Goal: Transaction & Acquisition: Purchase product/service

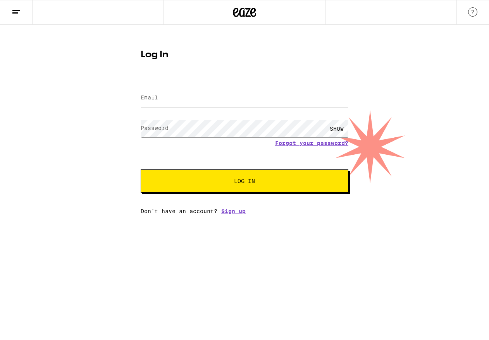
type input "schuckcommamichael@gmail.com"
click at [255, 178] on button "Log In" at bounding box center [245, 181] width 208 height 23
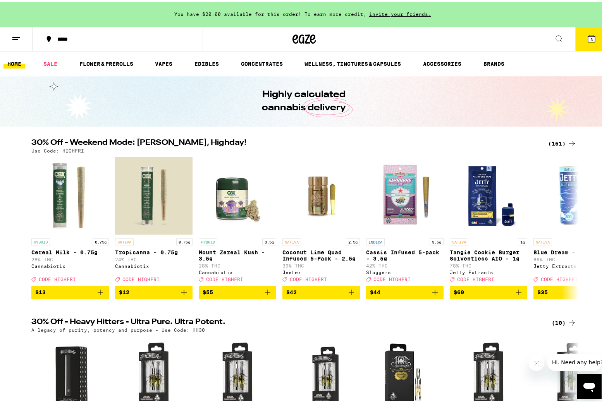
drag, startPoint x: 537, startPoint y: 363, endPoint x: 1060, endPoint y: 670, distance: 606.5
click at [488, 340] on icon "Close message from company" at bounding box center [536, 363] width 6 height 6
click at [488, 141] on div "(161)" at bounding box center [562, 141] width 29 height 9
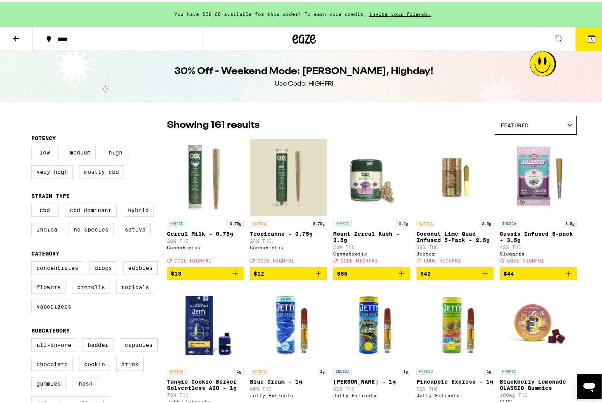
click at [488, 127] on div "Featured" at bounding box center [535, 123] width 81 height 18
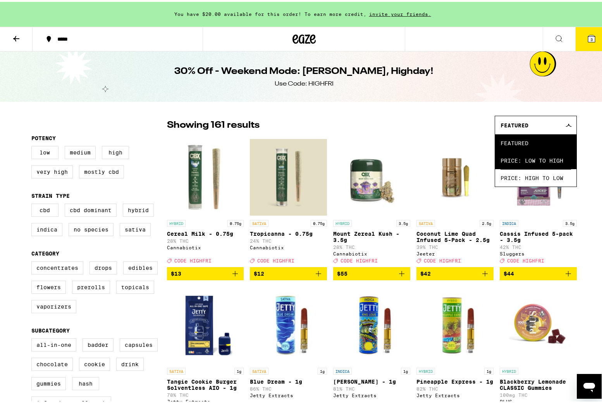
click at [488, 157] on span "Price: Low to High" at bounding box center [535, 158] width 70 height 17
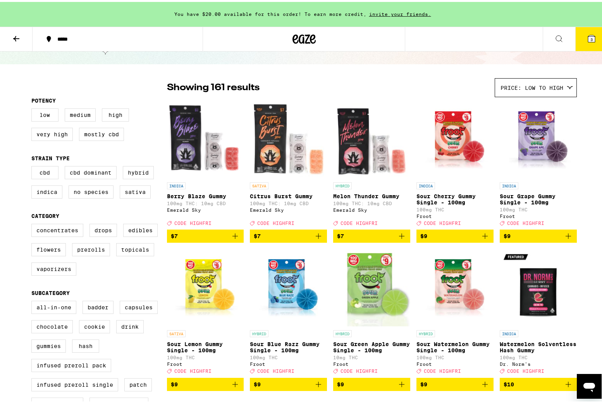
scroll to position [77, 0]
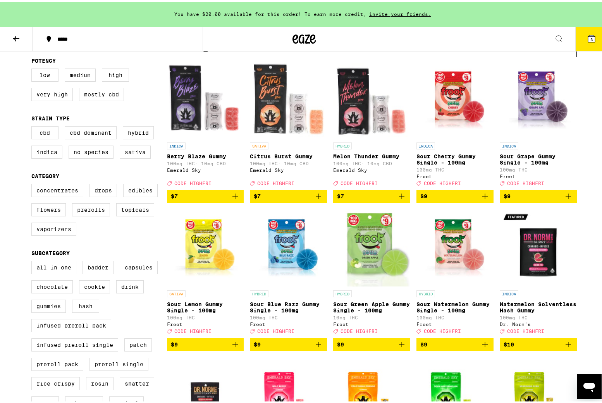
click at [302, 199] on span "$7" at bounding box center [288, 194] width 69 height 9
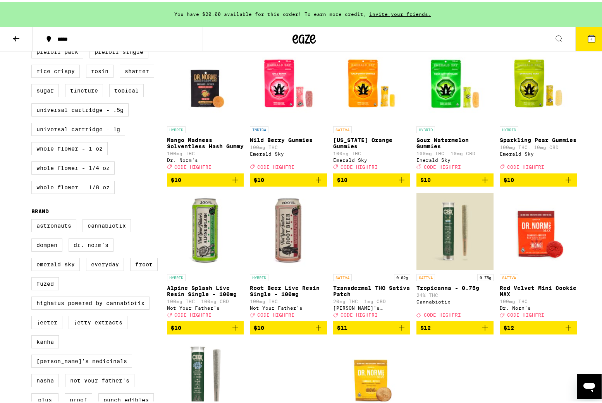
scroll to position [465, 0]
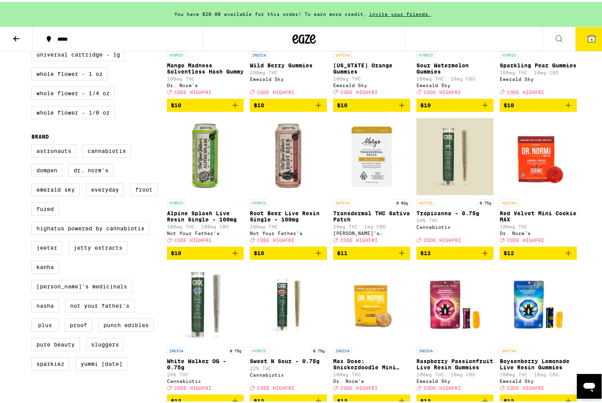
click at [231, 256] on icon "Add to bag" at bounding box center [234, 251] width 9 height 9
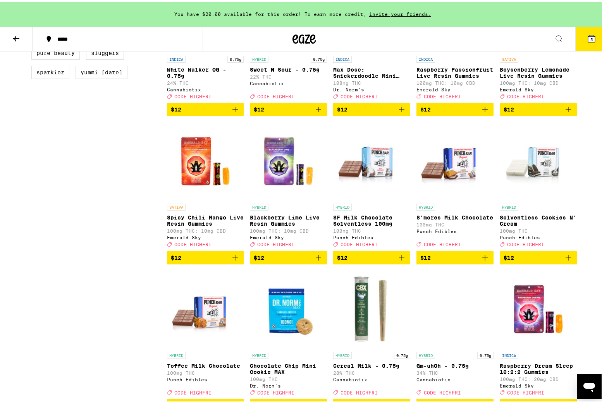
scroll to position [736, 0]
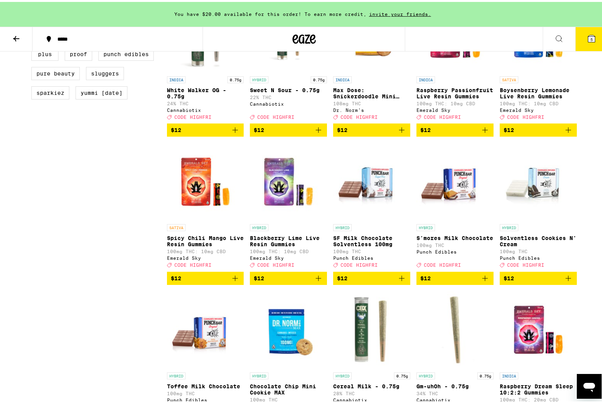
click at [488, 131] on icon "Add to bag" at bounding box center [568, 128] width 5 height 5
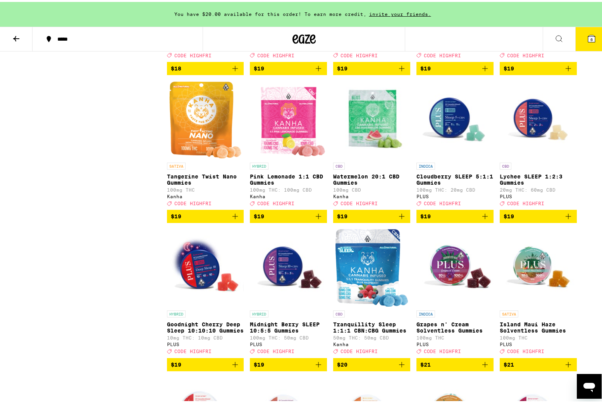
scroll to position [2324, 0]
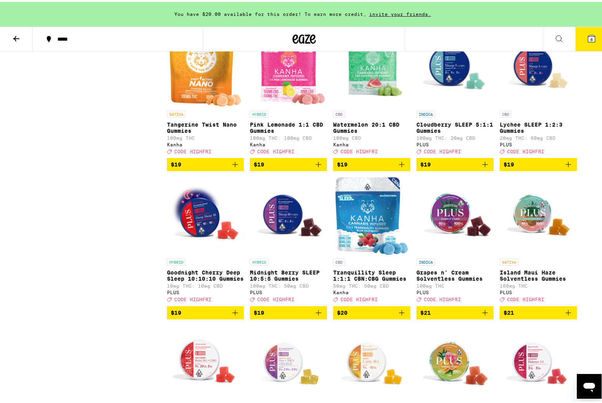
click at [488, 72] on div "You have $20.00 available for this order! To earn more credit, invite your frie…" at bounding box center [304, 248] width 608 height 5145
click at [488, 66] on div "You have $20.00 available for this order! To earn more credit, invite your frie…" at bounding box center [304, 248] width 608 height 5145
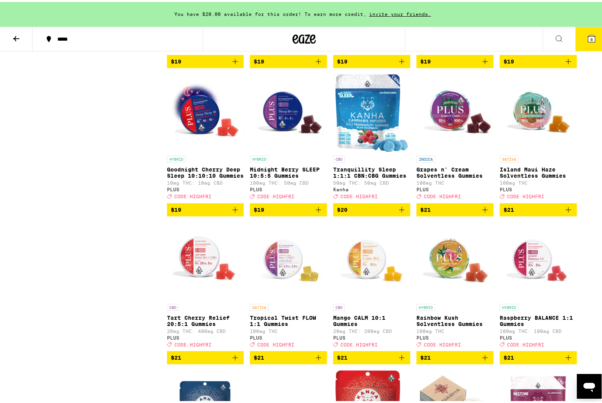
scroll to position [2440, 0]
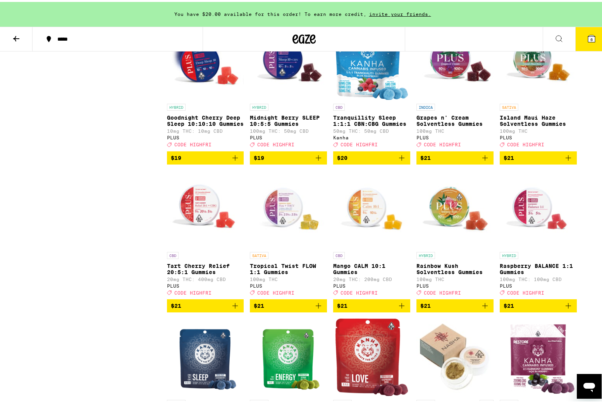
click at [488, 67] on div "You have $20.00 available for this order! To earn more credit, invite your frie…" at bounding box center [304, 93] width 608 height 5145
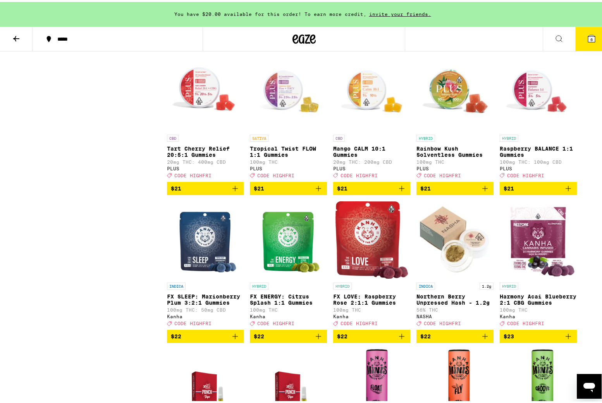
scroll to position [2595, 0]
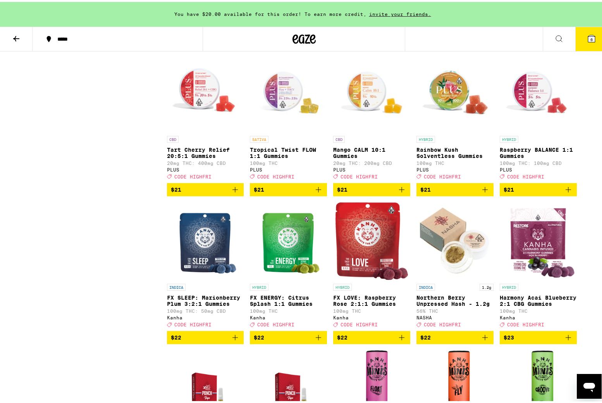
click at [223, 193] on span "$21" at bounding box center [205, 187] width 69 height 9
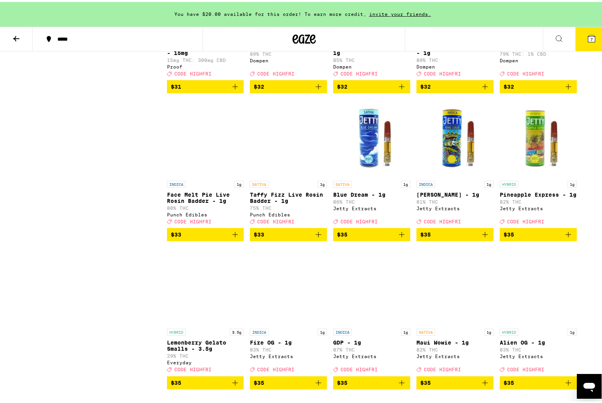
scroll to position [3447, 0]
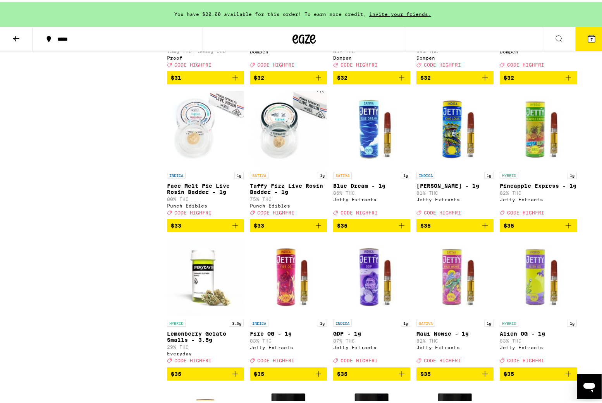
click at [235, 81] on icon "Add to bag" at bounding box center [234, 75] width 9 height 9
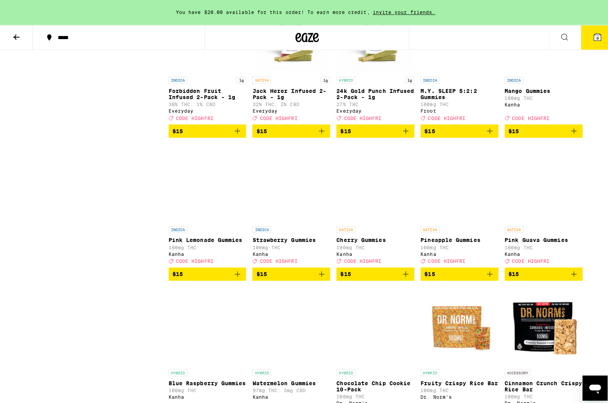
scroll to position [0, 0]
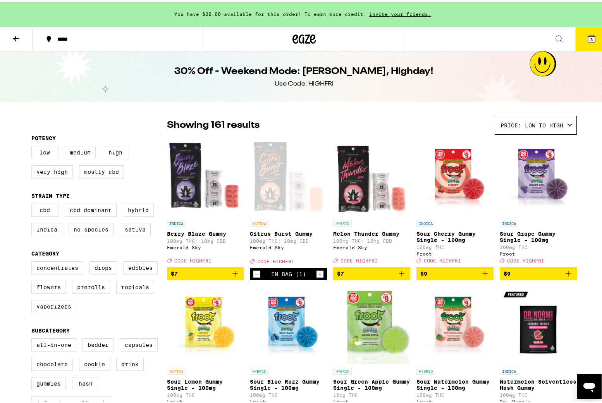
click at [488, 36] on button "8" at bounding box center [591, 37] width 33 height 24
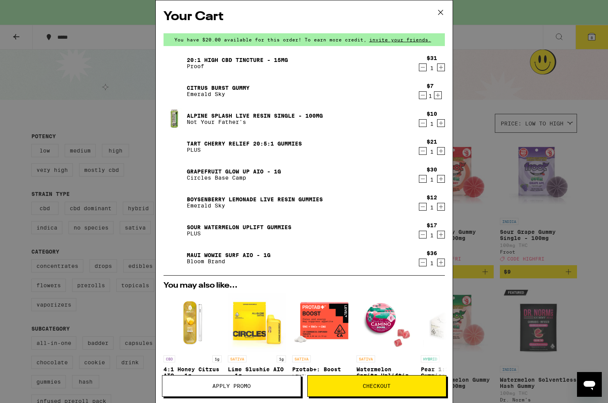
click at [263, 340] on span "Apply Promo" at bounding box center [231, 385] width 138 height 5
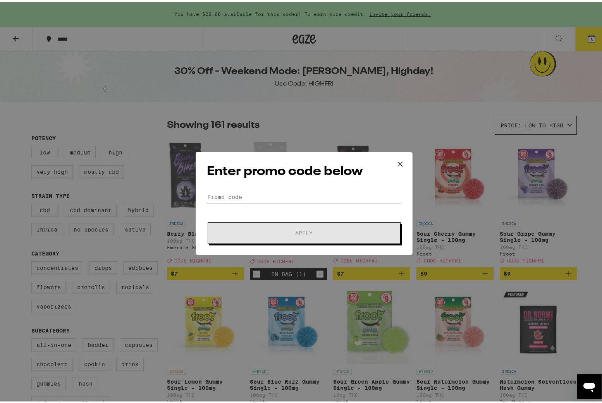
click at [273, 196] on input "Promo Code" at bounding box center [304, 195] width 194 height 12
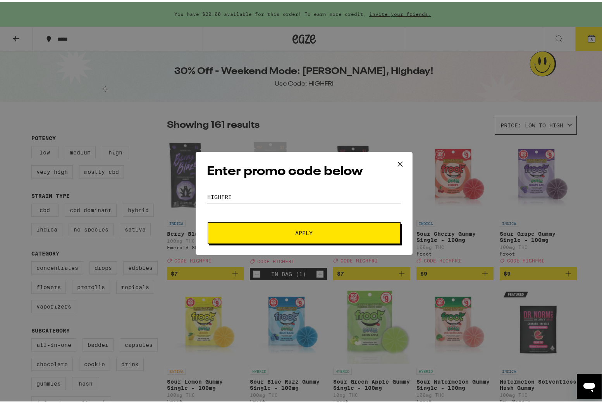
type input "highfri"
click at [328, 234] on button "Apply" at bounding box center [304, 231] width 193 height 22
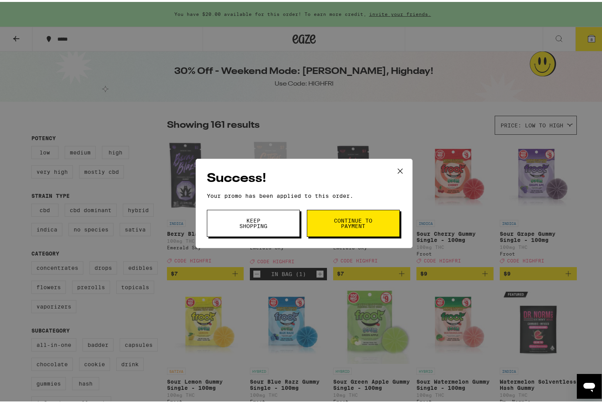
click at [273, 225] on button "Keep Shopping" at bounding box center [253, 221] width 93 height 27
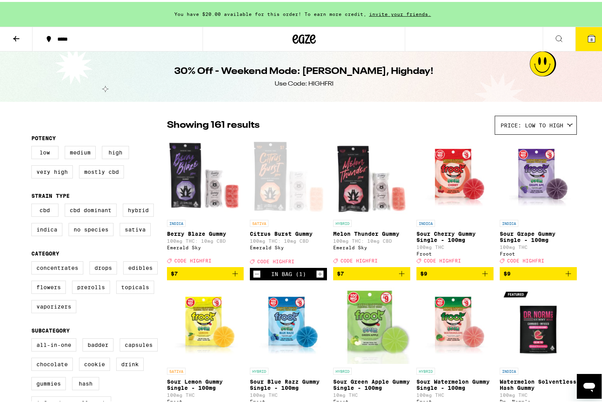
click at [488, 37] on icon at bounding box center [591, 36] width 7 height 7
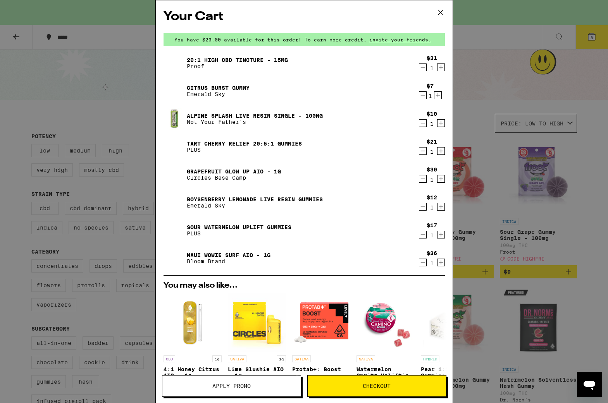
click at [419, 178] on icon "Decrement" at bounding box center [422, 178] width 7 height 9
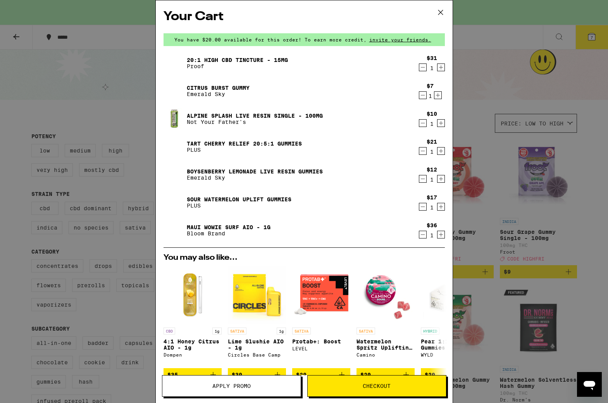
click at [419, 234] on icon "Decrement" at bounding box center [422, 234] width 7 height 9
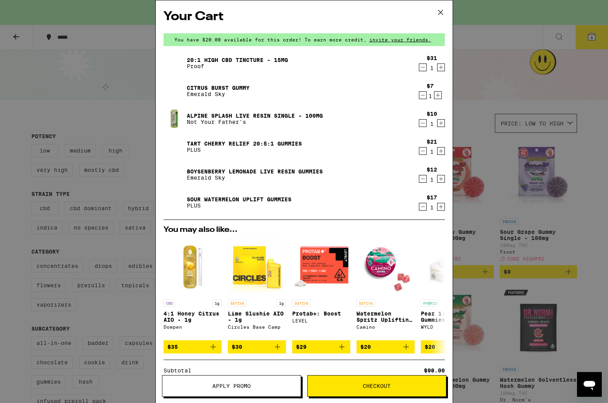
click at [419, 126] on icon "Decrement" at bounding box center [422, 123] width 7 height 9
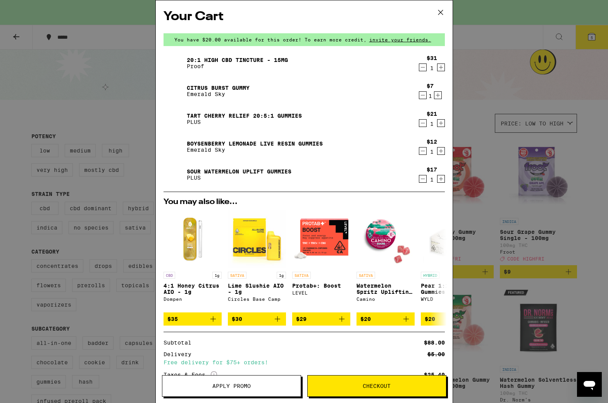
click at [419, 149] on icon "Decrement" at bounding box center [422, 150] width 7 height 9
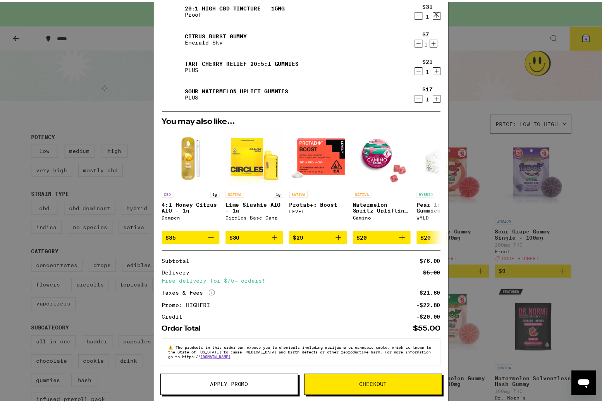
scroll to position [60, 0]
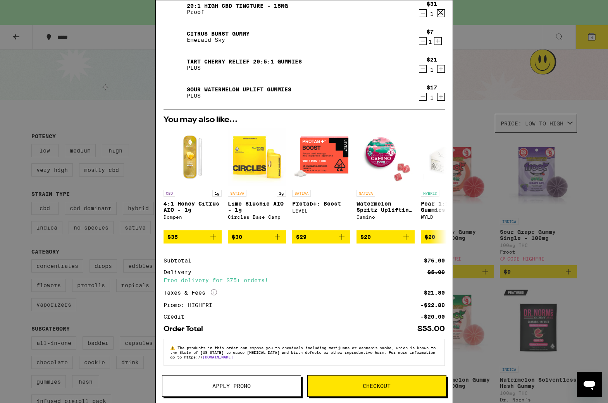
click at [430, 340] on button "Checkout" at bounding box center [376, 386] width 139 height 22
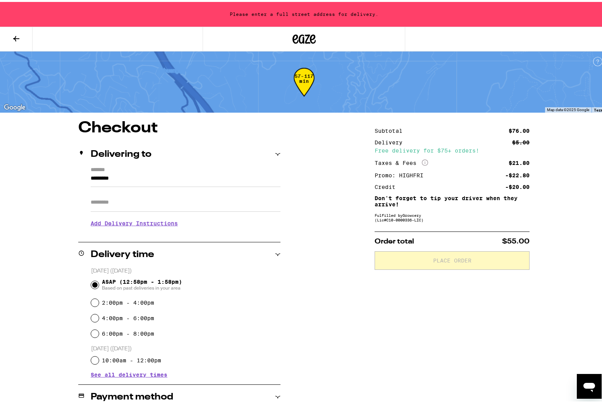
click at [148, 174] on input "*********" at bounding box center [186, 178] width 190 height 13
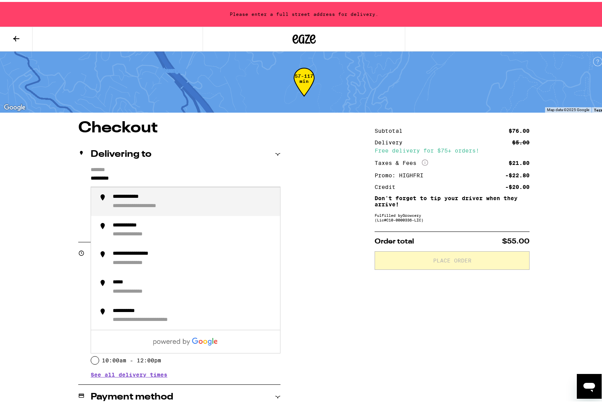
drag, startPoint x: 143, startPoint y: 175, endPoint x: 78, endPoint y: 176, distance: 64.7
click at [78, 176] on div "**********" at bounding box center [179, 198] width 202 height 67
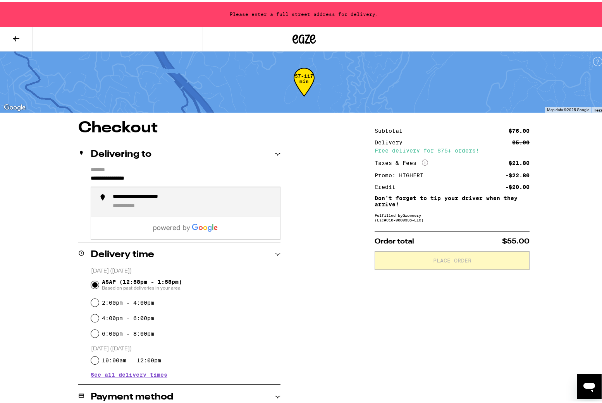
click at [184, 203] on div "**********" at bounding box center [193, 200] width 161 height 16
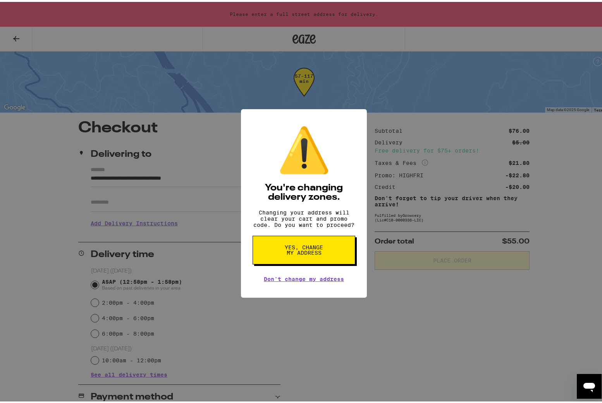
click at [188, 199] on div "⚠️ You're changing delivery zones. Changing your address will clear your cart a…" at bounding box center [304, 201] width 608 height 403
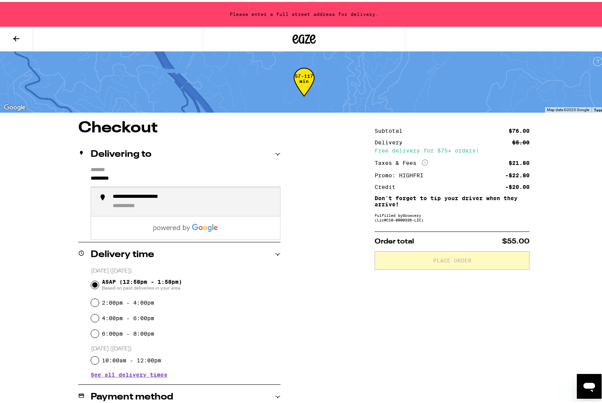
click at [153, 175] on input "*********" at bounding box center [186, 178] width 190 height 13
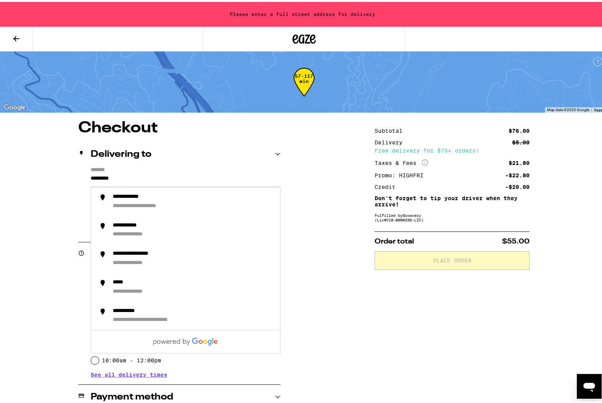
drag, startPoint x: 128, startPoint y: 177, endPoint x: 56, endPoint y: 187, distance: 72.9
click at [56, 187] on div "**********" at bounding box center [304, 365] width 558 height 492
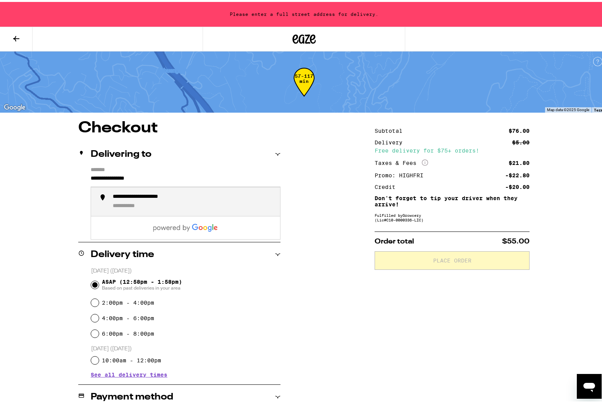
click at [184, 192] on li "**********" at bounding box center [185, 200] width 189 height 29
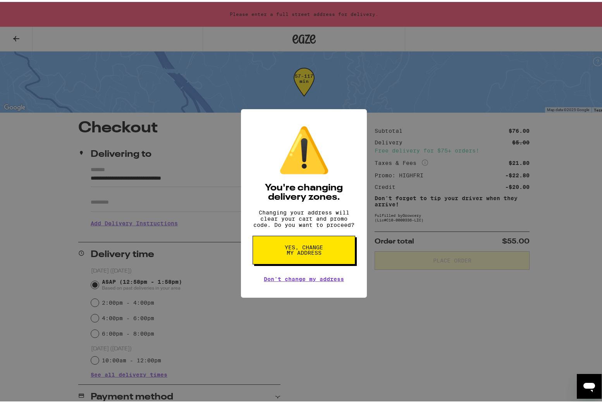
click at [298, 250] on span "Yes, change my address" at bounding box center [304, 248] width 40 height 11
type input "**********"
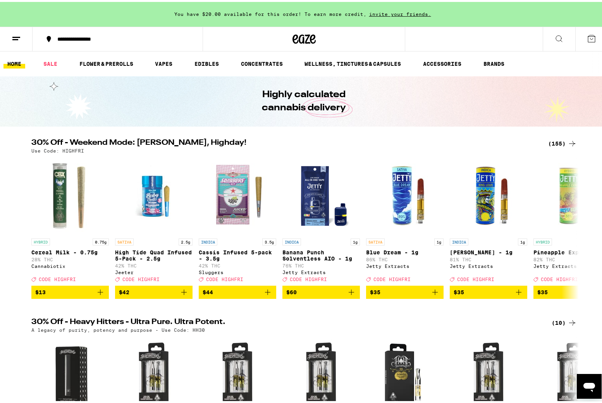
click at [488, 37] on icon at bounding box center [591, 36] width 9 height 9
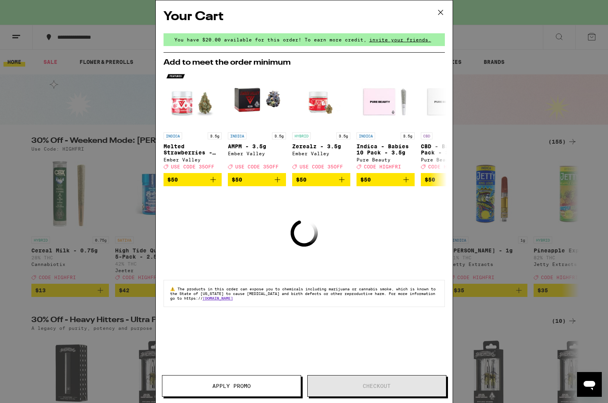
click at [441, 18] on button at bounding box center [440, 12] width 24 height 25
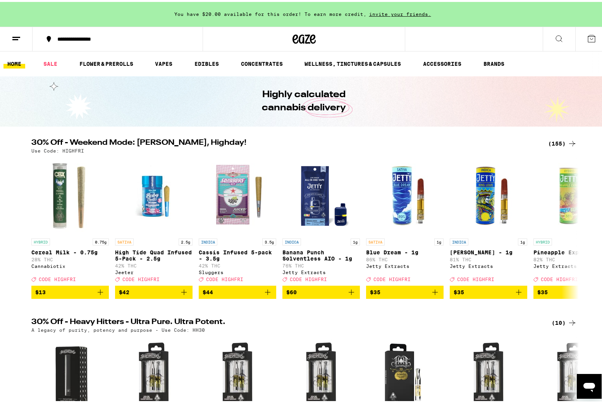
click at [488, 140] on div "(155)" at bounding box center [562, 141] width 29 height 9
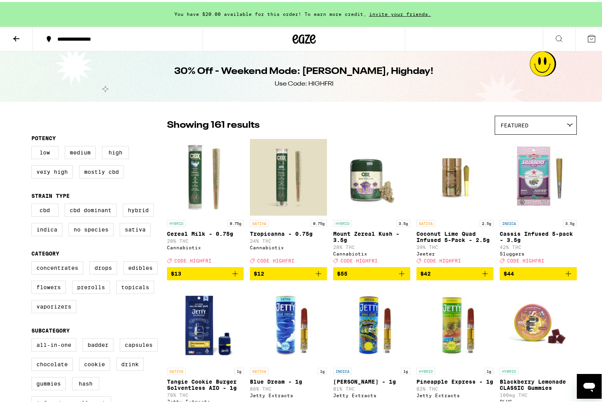
click at [488, 126] on div "Featured" at bounding box center [535, 123] width 81 height 18
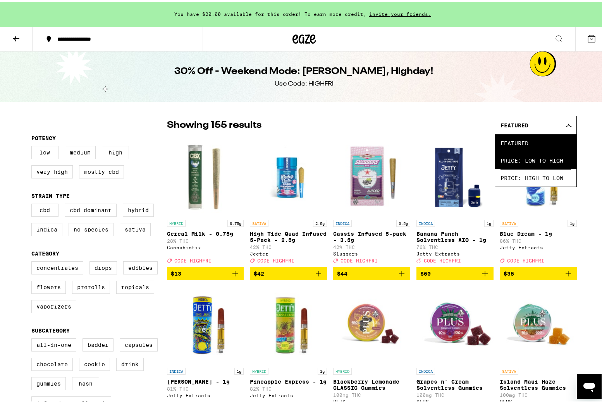
click at [488, 163] on span "Price: Low to High" at bounding box center [535, 158] width 70 height 17
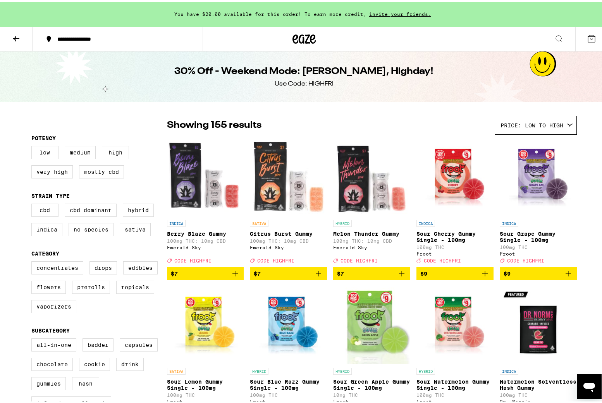
click at [279, 179] on img "Open page for Citrus Burst Gummy from Emerald Sky" at bounding box center [288, 175] width 77 height 77
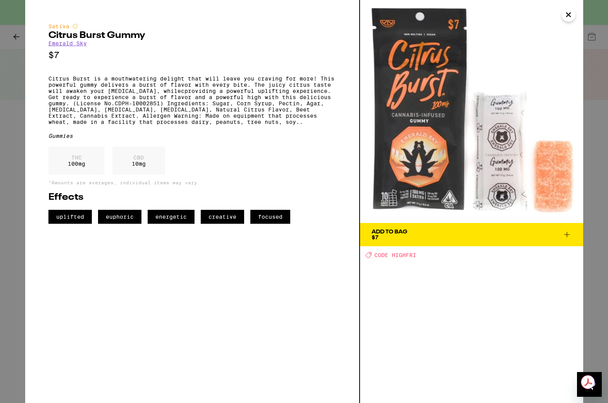
click at [429, 237] on span "Add To Bag $7" at bounding box center [471, 234] width 200 height 11
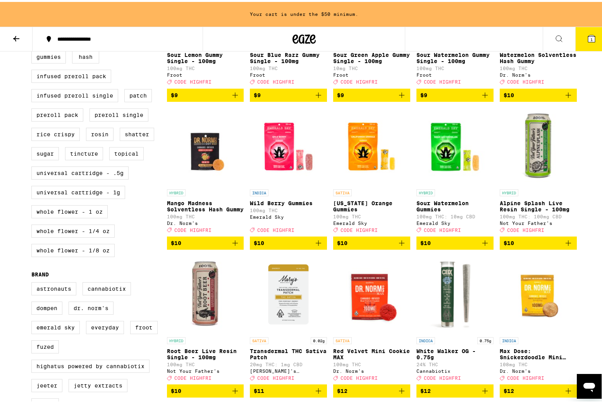
scroll to position [310, 0]
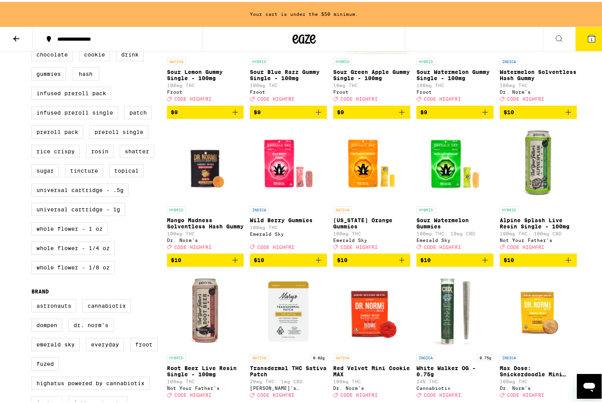
click at [397, 263] on icon "Add to bag" at bounding box center [401, 258] width 9 height 9
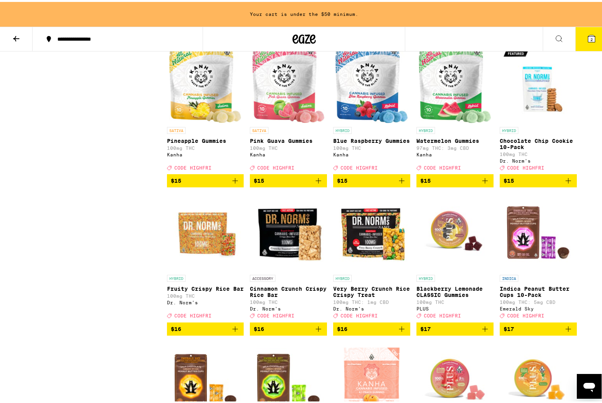
scroll to position [1317, 0]
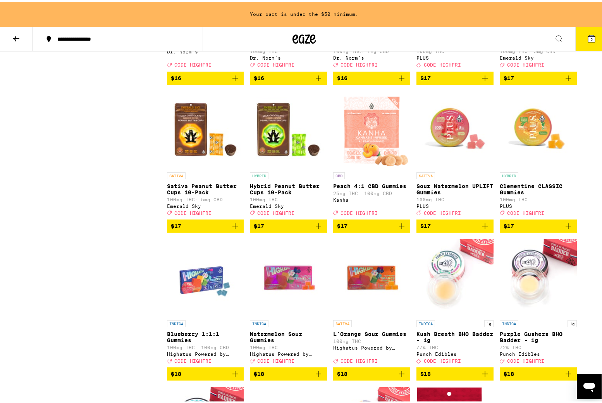
scroll to position [1511, 0]
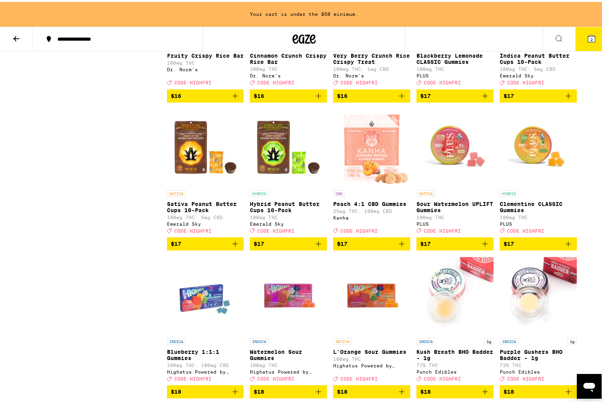
click at [481, 247] on icon "Add to bag" at bounding box center [484, 241] width 9 height 9
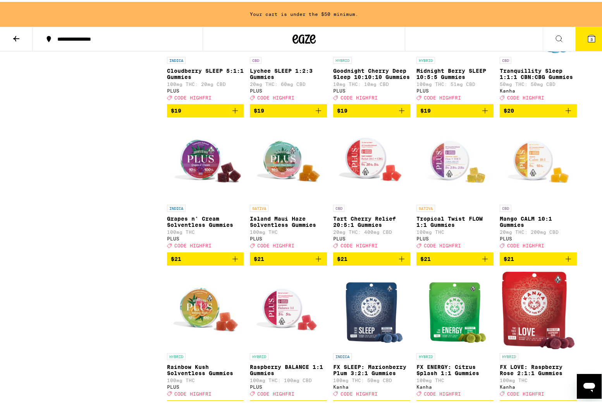
scroll to position [2402, 0]
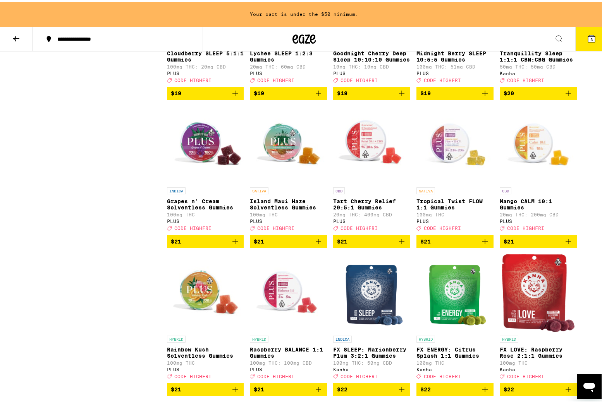
click at [397, 244] on icon "Add to bag" at bounding box center [401, 239] width 9 height 9
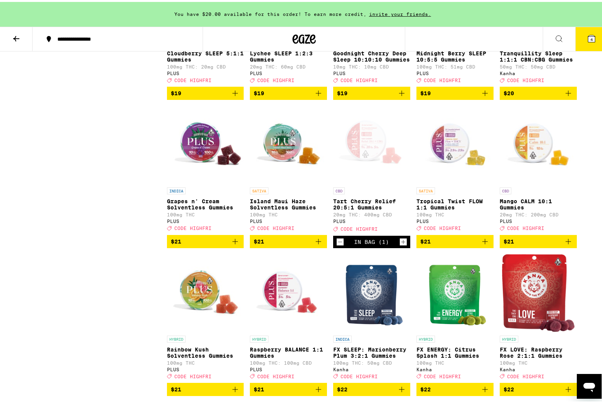
click at [488, 128] on div "**********" at bounding box center [304, 28] width 608 height 4861
click at [488, 120] on div "**********" at bounding box center [304, 28] width 608 height 4861
click at [488, 117] on div "**********" at bounding box center [304, 28] width 608 height 4861
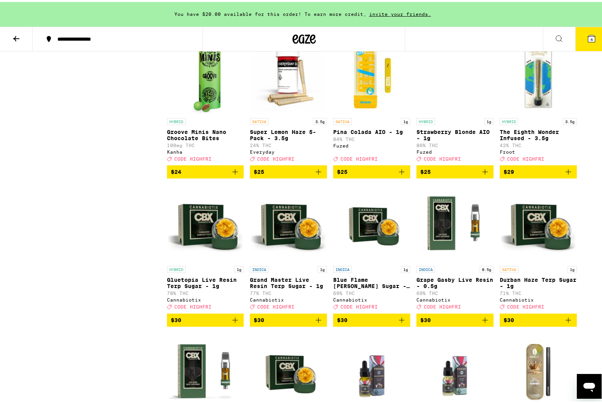
scroll to position [2944, 0]
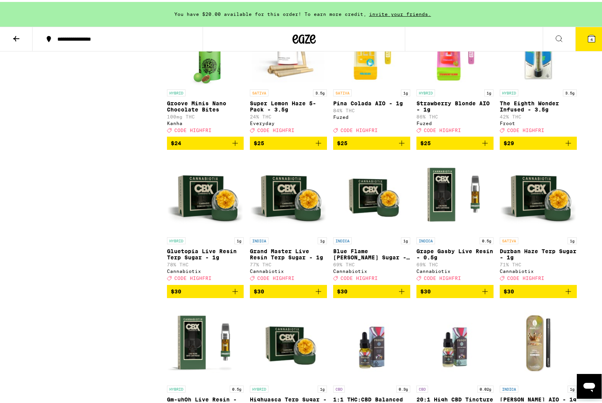
click at [361, 84] on img "Open page for Pina Colada AIO - 1g from Fuzed" at bounding box center [371, 44] width 77 height 77
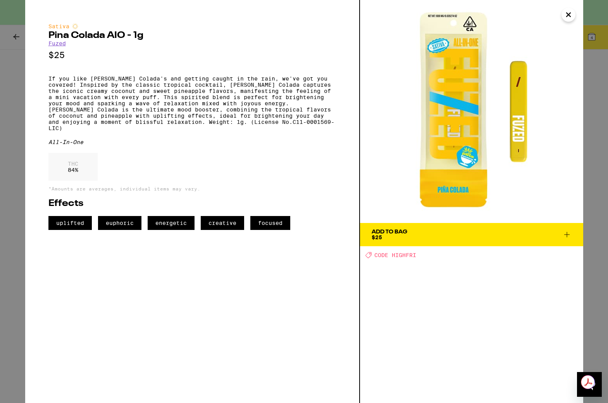
click at [402, 239] on div "Add To Bag $25" at bounding box center [389, 234] width 36 height 11
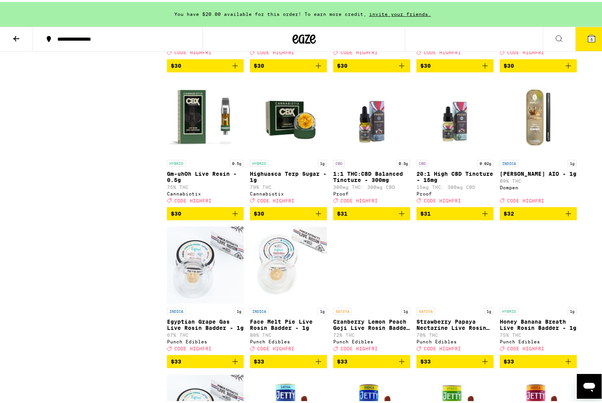
scroll to position [3176, 0]
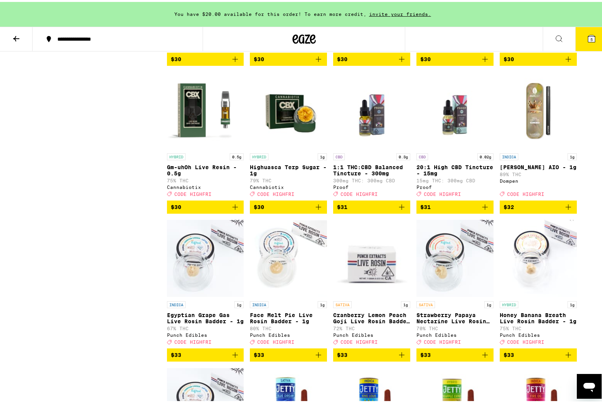
click at [457, 210] on span "$31" at bounding box center [454, 205] width 69 height 9
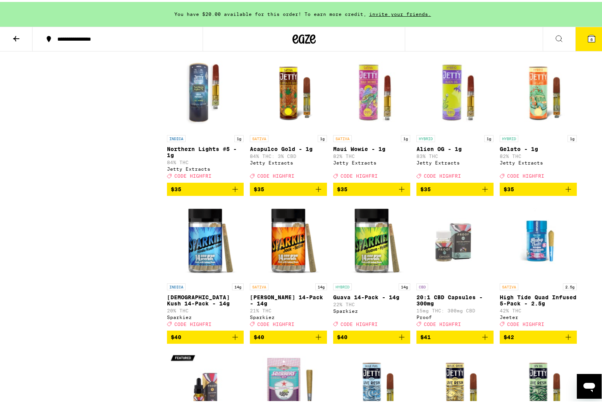
scroll to position [3719, 0]
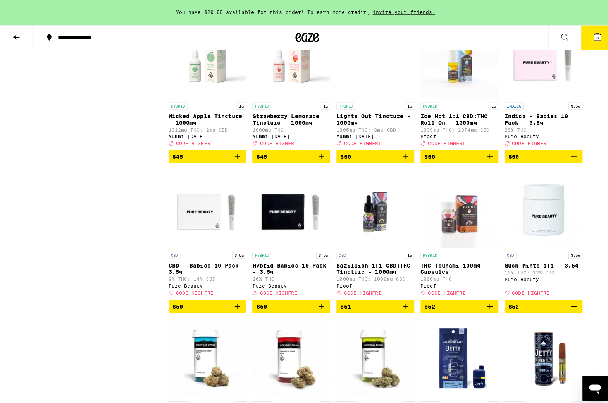
scroll to position [4145, 0]
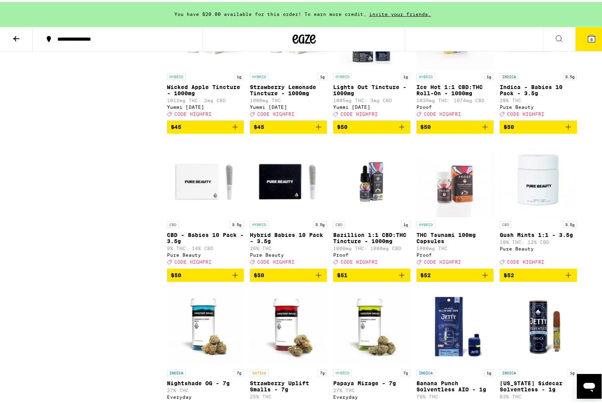
click at [288, 95] on p "Strawberry Lemonade Tincture - 1000mg" at bounding box center [288, 88] width 77 height 12
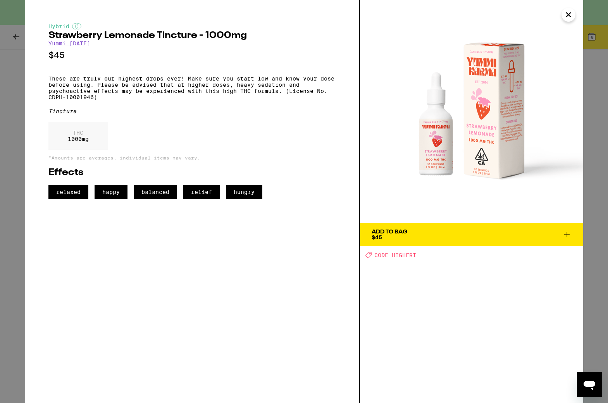
click at [488, 14] on icon "Close" at bounding box center [568, 15] width 9 height 12
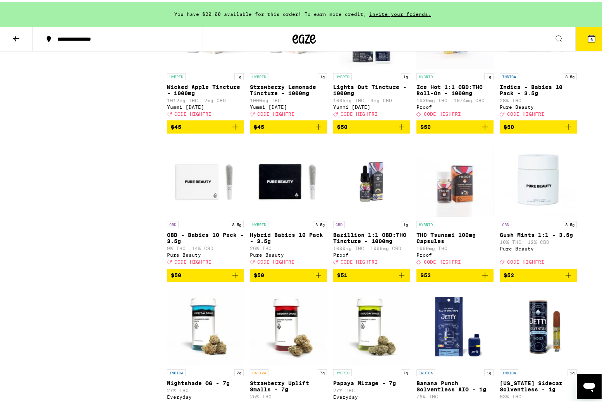
click at [208, 67] on img "Open page for Wicked Apple Tincture - 1000mg from Yummi Karma" at bounding box center [205, 28] width 77 height 77
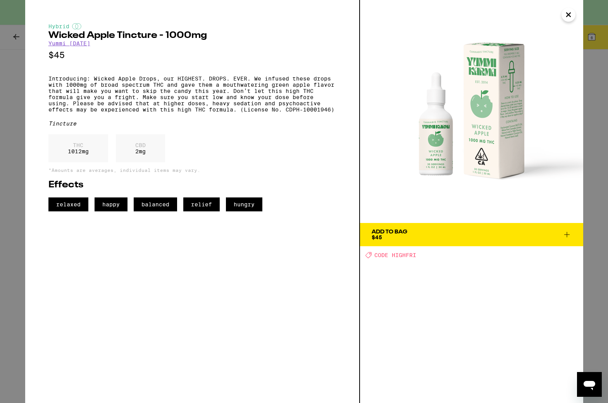
click at [488, 11] on button "Close" at bounding box center [568, 15] width 14 height 14
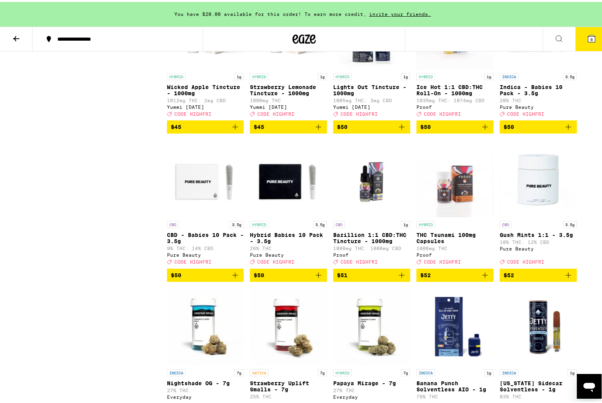
click at [284, 67] on img "Open page for Strawberry Lemonade Tincture - 1000mg from Yummi Karma" at bounding box center [288, 28] width 77 height 77
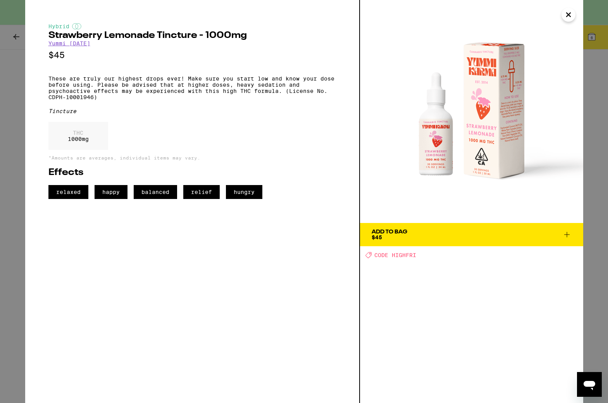
click at [463, 230] on span "Add To Bag $45" at bounding box center [471, 234] width 200 height 11
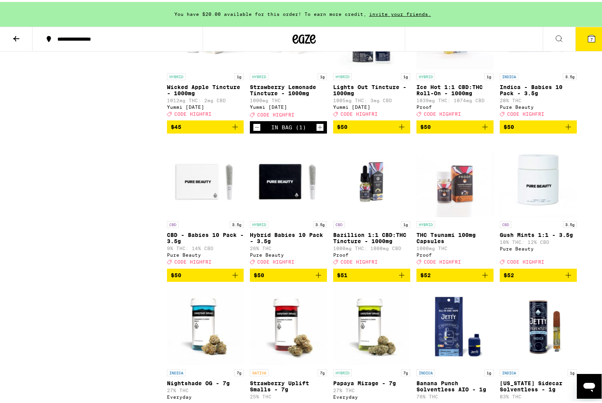
click at [488, 42] on button "7" at bounding box center [591, 37] width 33 height 24
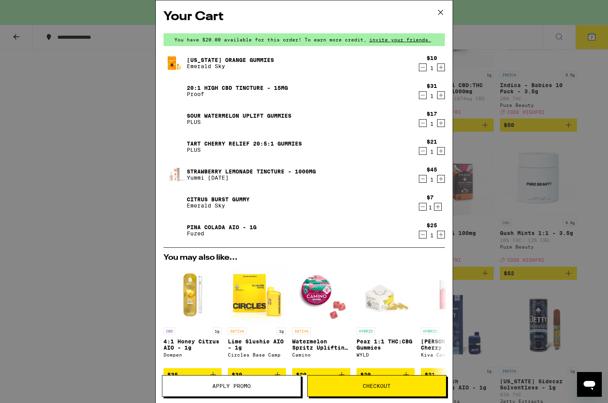
click at [419, 95] on icon "Decrement" at bounding box center [422, 95] width 7 height 9
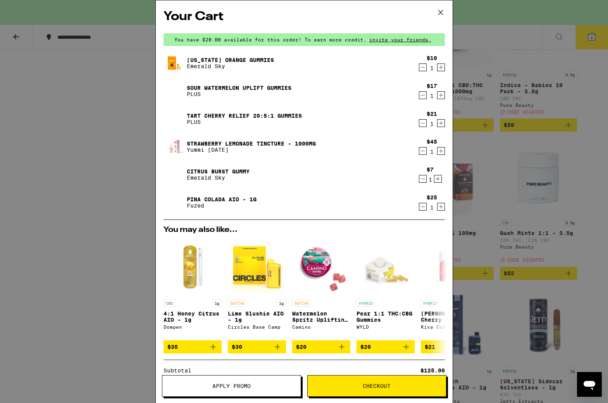
click at [419, 207] on icon "Decrement" at bounding box center [422, 206] width 7 height 9
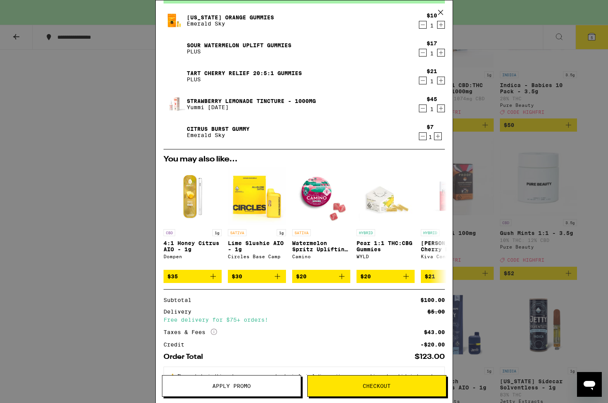
scroll to position [76, 0]
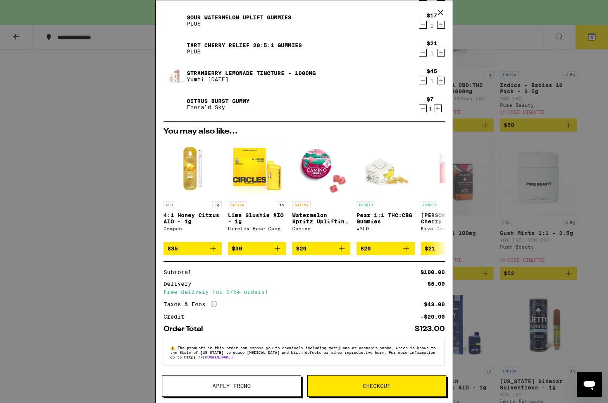
click at [254, 340] on span "Apply Promo" at bounding box center [231, 385] width 138 height 5
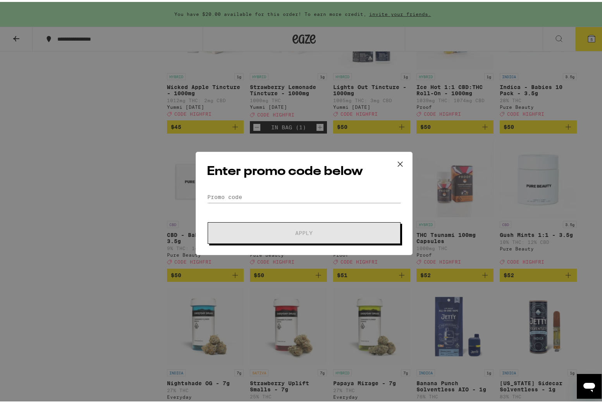
click at [261, 188] on div "Enter promo code below Promo Code Apply" at bounding box center [304, 201] width 217 height 103
click at [261, 191] on input "Promo Code" at bounding box center [304, 195] width 194 height 12
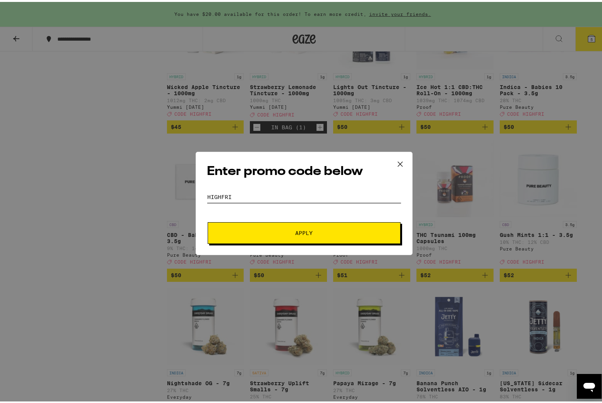
type input "highfri"
click at [368, 234] on button "Apply" at bounding box center [304, 231] width 193 height 22
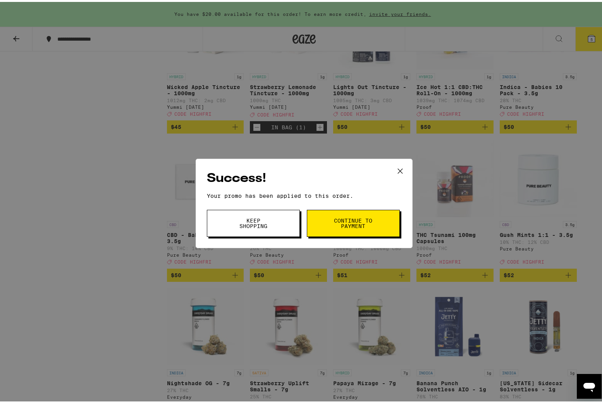
click at [260, 220] on span "Keep Shopping" at bounding box center [254, 221] width 40 height 11
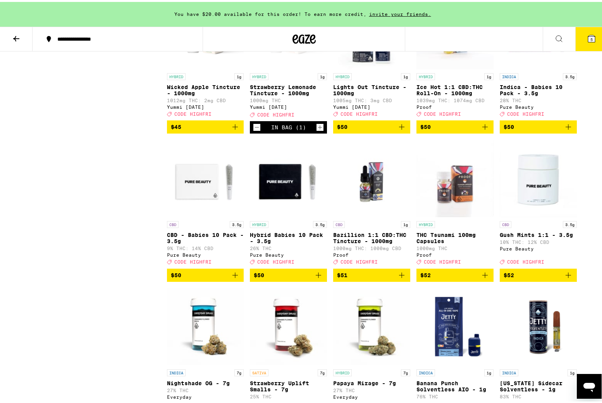
click at [488, 37] on span "5" at bounding box center [591, 37] width 2 height 5
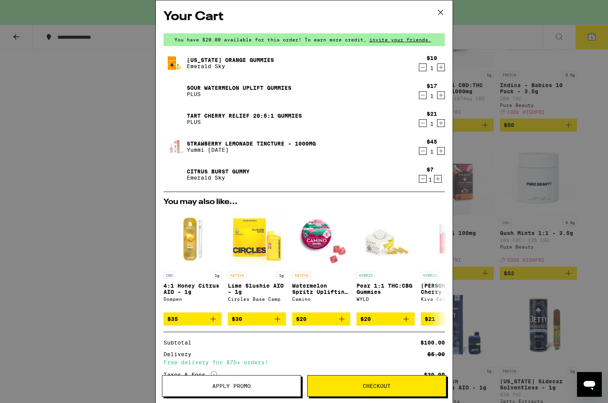
click at [210, 86] on link "Sour Watermelon UPLIFT Gummies" at bounding box center [239, 88] width 105 height 6
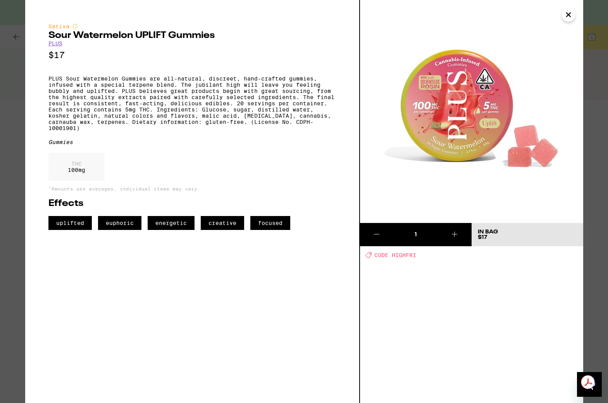
click at [488, 12] on icon "Close" at bounding box center [568, 15] width 9 height 12
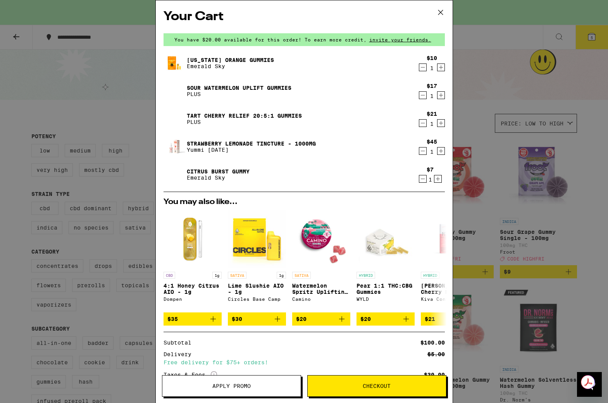
click at [208, 61] on link "[US_STATE] Orange Gummies" at bounding box center [230, 60] width 87 height 6
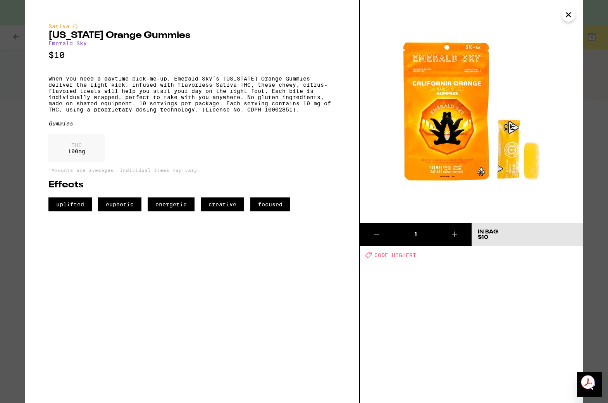
click at [488, 14] on icon "Close" at bounding box center [568, 15] width 9 height 12
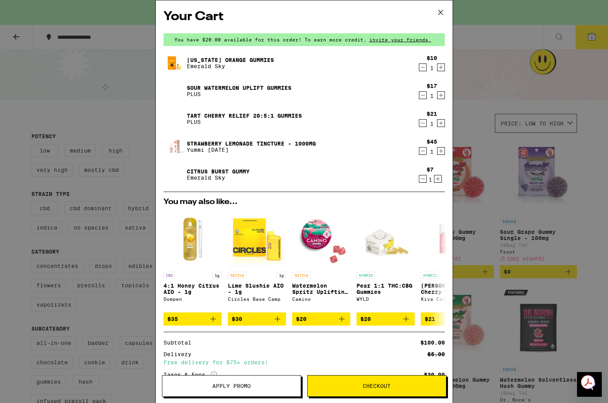
click at [419, 97] on icon "Decrement" at bounding box center [422, 95] width 7 height 9
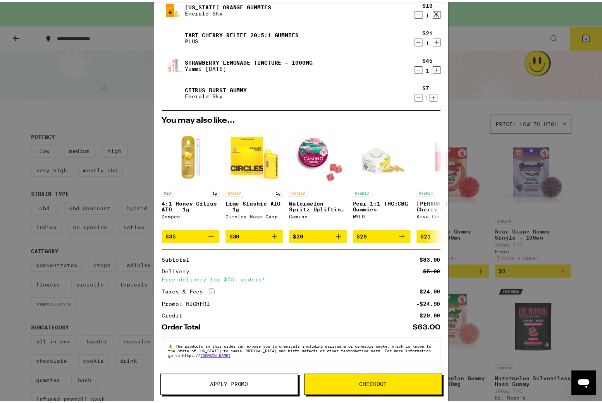
scroll to position [60, 0]
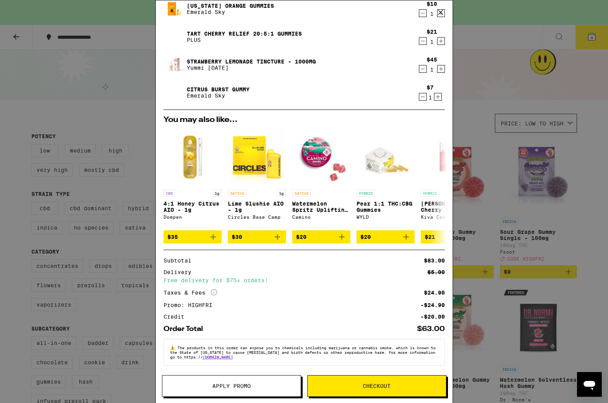
click at [424, 340] on button "Checkout" at bounding box center [376, 386] width 139 height 22
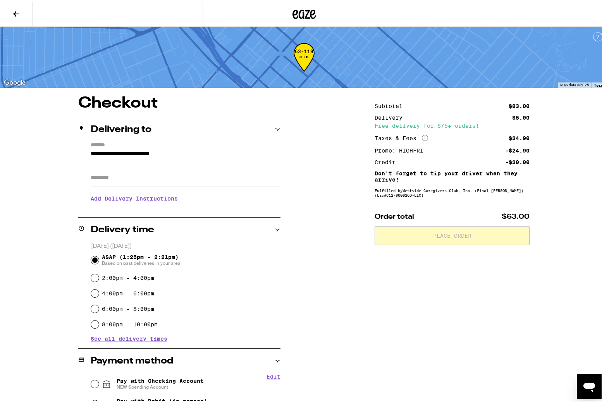
scroll to position [39, 0]
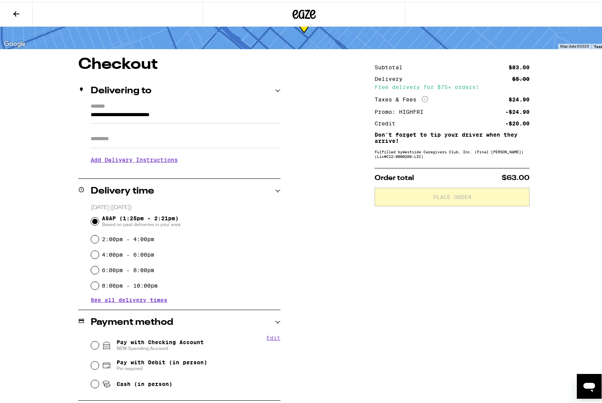
click at [351, 88] on div "**********" at bounding box center [304, 295] width 558 height 481
click at [348, 73] on div "**********" at bounding box center [304, 295] width 558 height 481
click at [347, 68] on div "**********" at bounding box center [304, 295] width 558 height 481
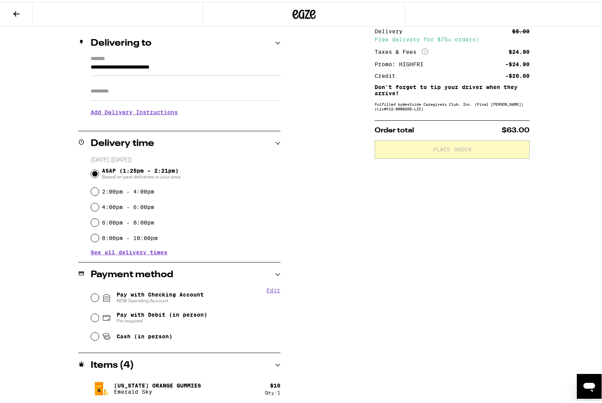
scroll to position [155, 0]
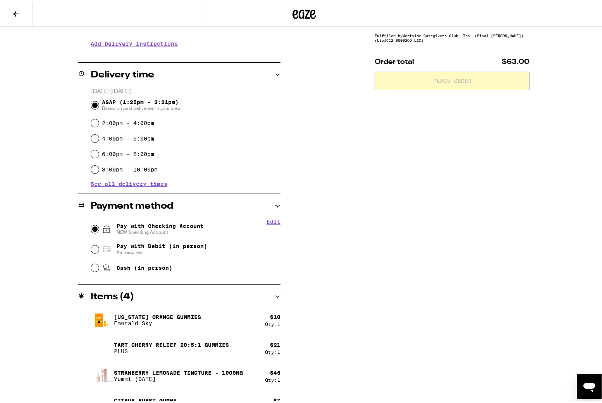
click at [93, 227] on input "Pay with Checking Account NEW Spending Account" at bounding box center [95, 228] width 8 height 8
radio input "true"
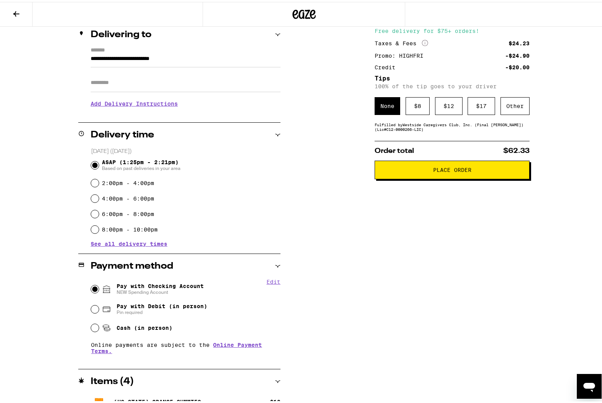
scroll to position [77, 0]
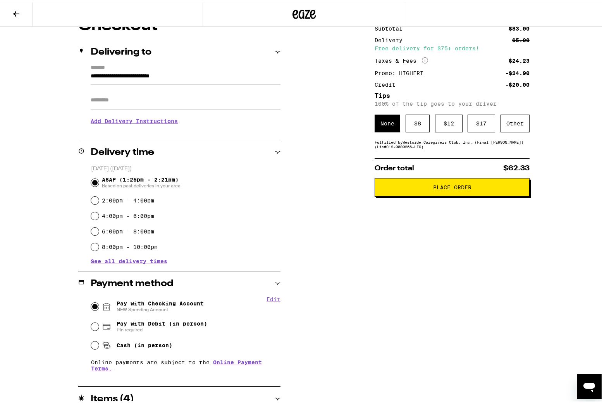
click at [202, 98] on input "Apt/Suite" at bounding box center [186, 98] width 190 height 19
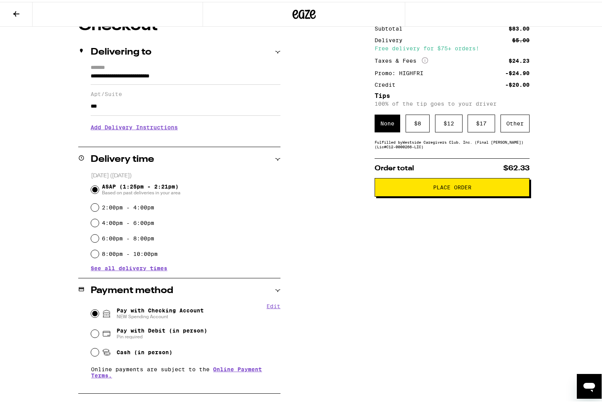
type input "***"
click at [344, 61] on div "**********" at bounding box center [304, 272] width 558 height 512
click at [488, 124] on div "Other" at bounding box center [514, 122] width 29 height 18
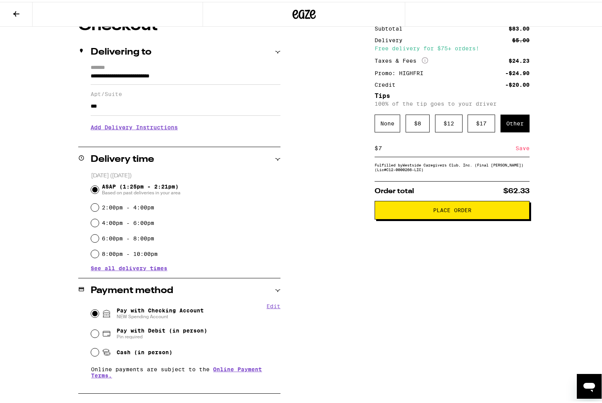
click at [488, 148] on div "Save" at bounding box center [523, 146] width 14 height 17
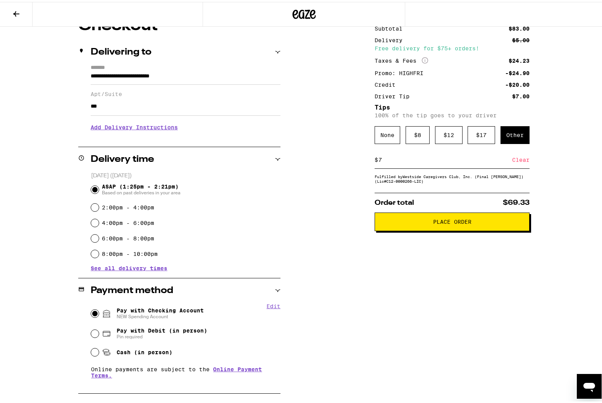
click at [396, 162] on input "7" at bounding box center [445, 158] width 134 height 7
click at [379, 158] on input "767" at bounding box center [447, 158] width 138 height 7
type input "7"
type input "8"
click at [488, 157] on div "Save" at bounding box center [523, 158] width 14 height 17
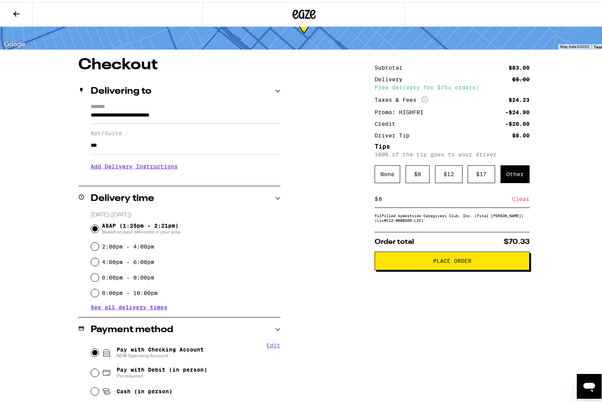
scroll to position [39, 0]
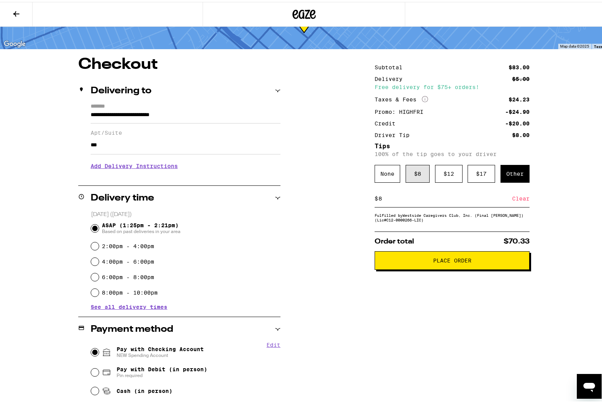
click at [410, 169] on div "$ 8" at bounding box center [418, 172] width 24 height 18
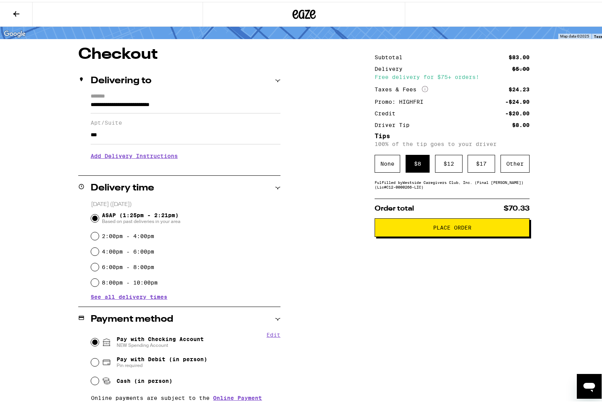
scroll to position [0, 0]
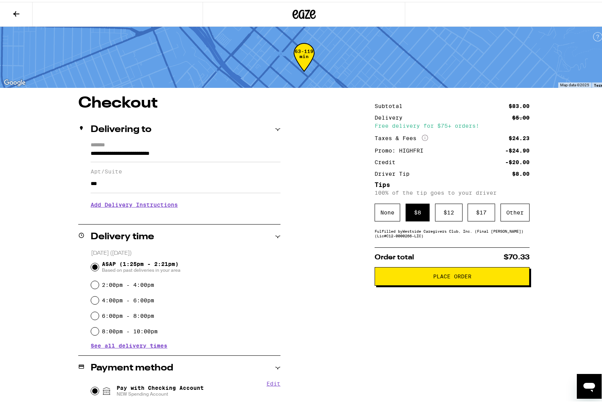
click at [488, 272] on button "Place Order" at bounding box center [452, 274] width 155 height 19
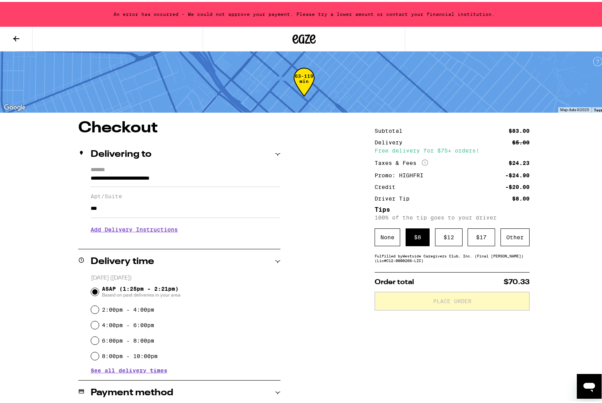
click at [488, 135] on div "**********" at bounding box center [304, 375] width 558 height 512
click at [488, 130] on div "**********" at bounding box center [304, 375] width 558 height 512
drag, startPoint x: 370, startPoint y: 154, endPoint x: 295, endPoint y: 97, distance: 94.5
click at [370, 153] on div "**********" at bounding box center [304, 375] width 558 height 512
click at [154, 10] on div "An error has occurred - We could not approve your payment. Please try a lower a…" at bounding box center [304, 12] width 608 height 25
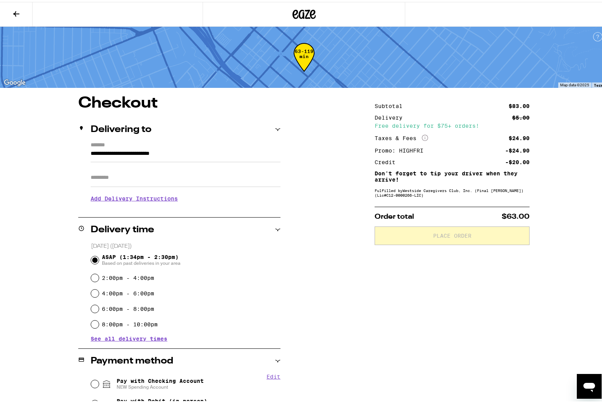
click at [344, 119] on div "**********" at bounding box center [304, 334] width 558 height 481
click at [340, 111] on div "**********" at bounding box center [304, 334] width 558 height 481
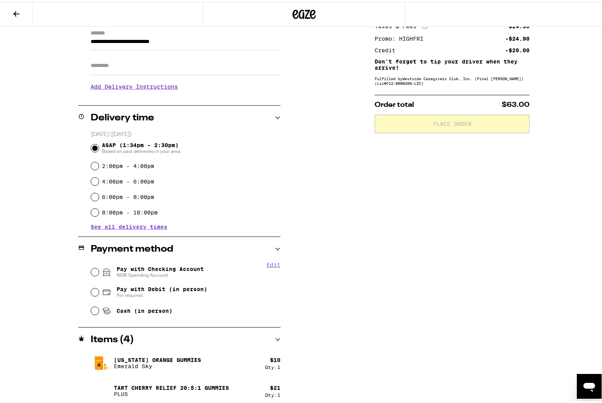
scroll to position [116, 0]
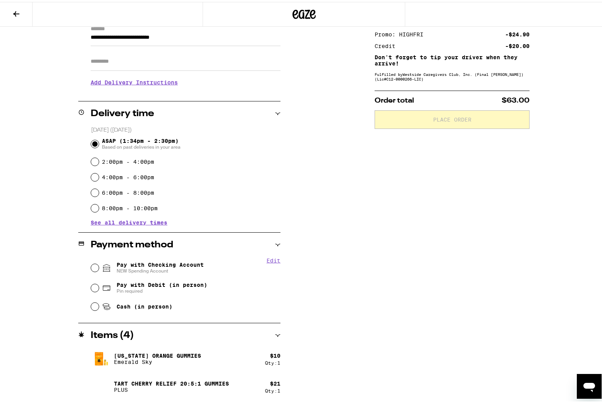
click at [271, 260] on button "Edit" at bounding box center [274, 259] width 14 height 6
click at [271, 261] on button "Done" at bounding box center [274, 259] width 14 height 6
drag, startPoint x: 418, startPoint y: 253, endPoint x: 414, endPoint y: 250, distance: 4.1
click at [418, 252] on div "Subtotal $83.00 Delivery $5.00 Free delivery for $75+ orders! Taxes & Fees More…" at bounding box center [452, 218] width 155 height 481
click at [403, 231] on div "Subtotal $83.00 Delivery $5.00 Free delivery for $75+ orders! Taxes & Fees More…" at bounding box center [452, 218] width 155 height 481
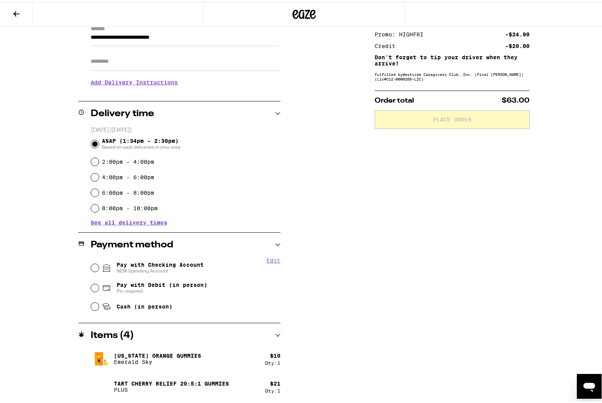
click at [395, 199] on div "Subtotal $83.00 Delivery $5.00 Free delivery for $75+ orders! Taxes & Fees More…" at bounding box center [452, 218] width 155 height 481
click at [390, 188] on div "Subtotal $83.00 Delivery $5.00 Free delivery for $75+ orders! Taxes & Fees More…" at bounding box center [452, 218] width 155 height 481
click at [93, 268] on input "Pay with Checking Account NEW Spending Account" at bounding box center [95, 266] width 8 height 8
radio input "true"
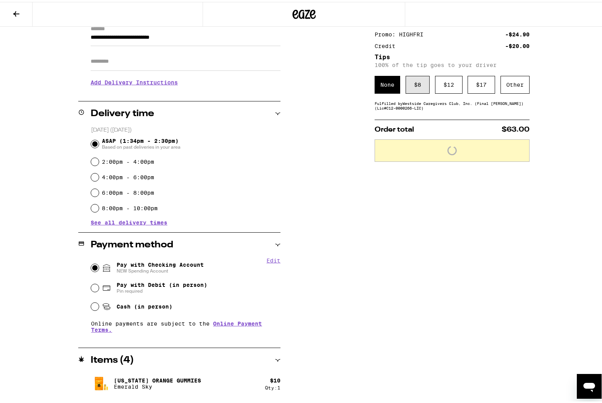
click at [418, 86] on div "$ 8" at bounding box center [418, 83] width 24 height 18
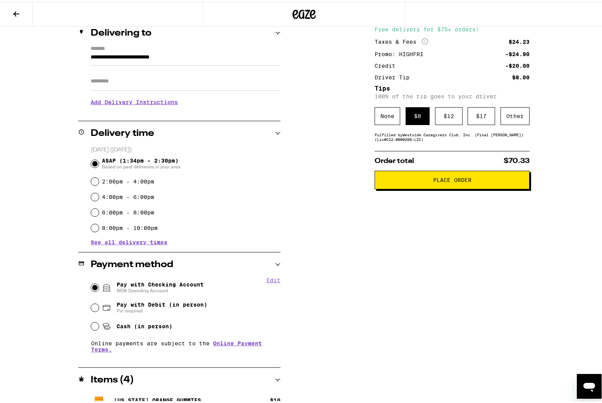
scroll to position [0, 0]
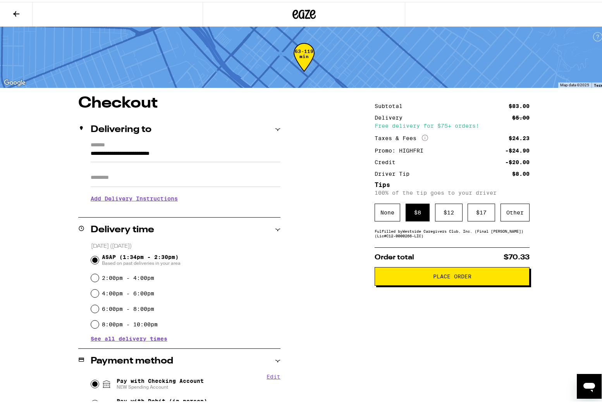
click at [510, 276] on span "Place Order" at bounding box center [452, 274] width 142 height 5
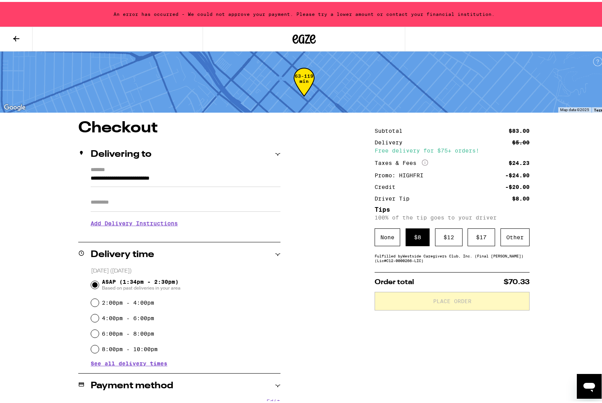
click at [571, 130] on div "**********" at bounding box center [304, 372] width 558 height 506
click at [353, 126] on div "**********" at bounding box center [304, 372] width 558 height 506
click at [353, 117] on div "**********" at bounding box center [304, 312] width 608 height 624
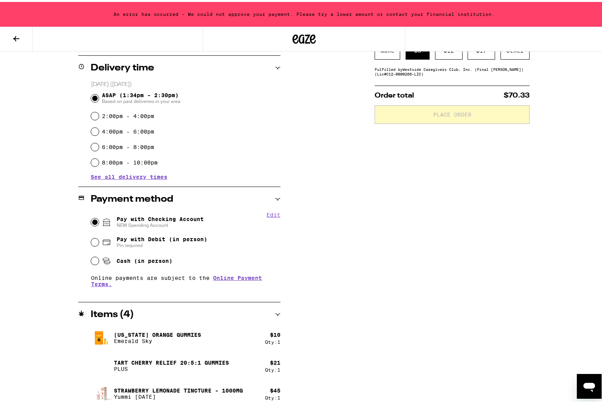
scroll to position [194, 0]
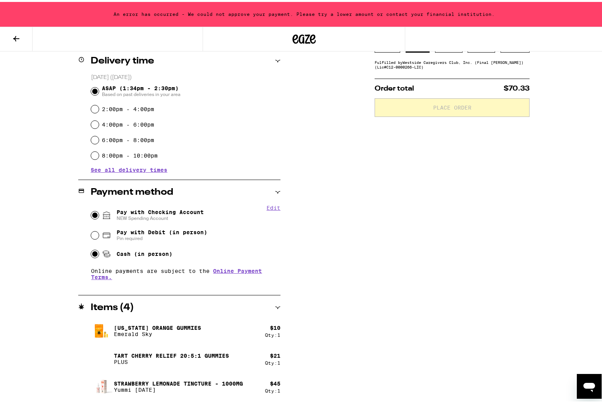
click at [93, 252] on input "Cash (in person)" at bounding box center [95, 252] width 8 height 8
radio input "true"
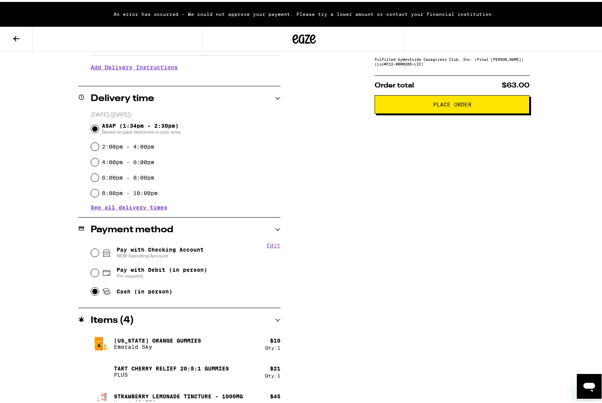
scroll to position [155, 0]
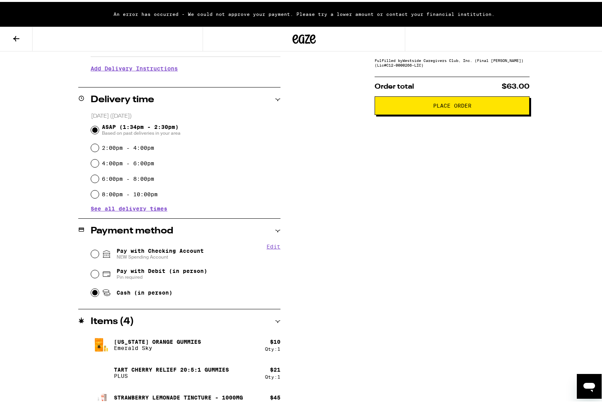
click at [504, 107] on span "Place Order" at bounding box center [452, 103] width 142 height 5
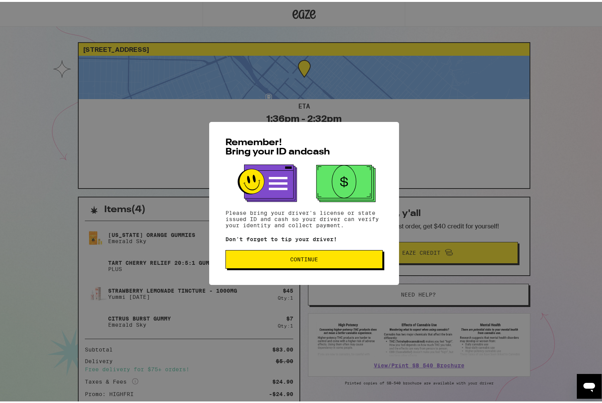
click at [311, 254] on button "Continue" at bounding box center [303, 257] width 157 height 19
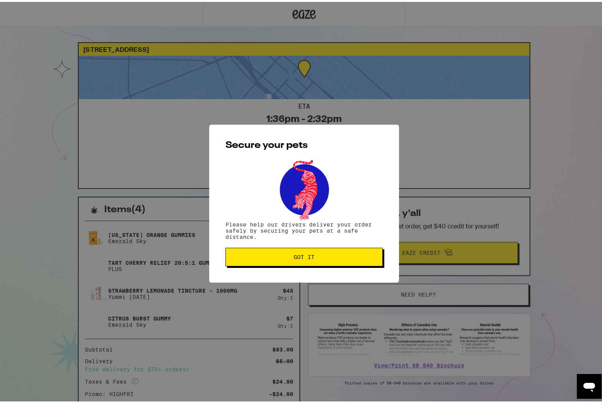
click at [321, 255] on span "Got it" at bounding box center [304, 255] width 144 height 5
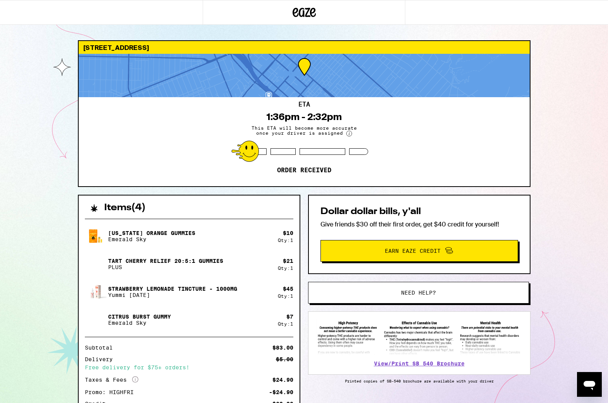
click at [56, 67] on div "353 E Tujunga Ave Burbank 91502 ETA 1:36pm - 2:32pm This ETA will become more a…" at bounding box center [304, 234] width 608 height 468
click at [578, 32] on div "353 E Tujunga Ave Burbank 91502 ETA 1:36pm - 2:32pm This ETA will become more a…" at bounding box center [304, 234] width 608 height 468
drag, startPoint x: 561, startPoint y: 143, endPoint x: 550, endPoint y: 144, distance: 11.7
click at [550, 145] on div "353 E Tujunga Ave Burbank 91502 ETA 1:36pm - 2:32pm This ETA will become more a…" at bounding box center [304, 234] width 608 height 468
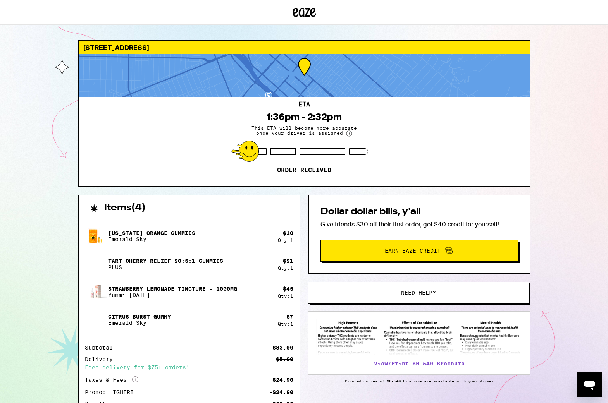
click at [554, 124] on div "353 E Tujunga Ave Burbank 91502 ETA 1:36pm - 2:32pm This ETA will become more a…" at bounding box center [304, 234] width 608 height 468
drag, startPoint x: 557, startPoint y: 122, endPoint x: 564, endPoint y: 117, distance: 8.3
click at [558, 122] on div "353 E Tujunga Ave Burbank 91502 ETA 1:36pm - 2:32pm This ETA will become more a…" at bounding box center [304, 234] width 608 height 468
drag, startPoint x: 564, startPoint y: 117, endPoint x: 563, endPoint y: 113, distance: 4.7
click at [563, 113] on div "353 E Tujunga Ave Burbank 91502 ETA 1:36pm - 2:32pm This ETA will become more a…" at bounding box center [304, 234] width 608 height 468
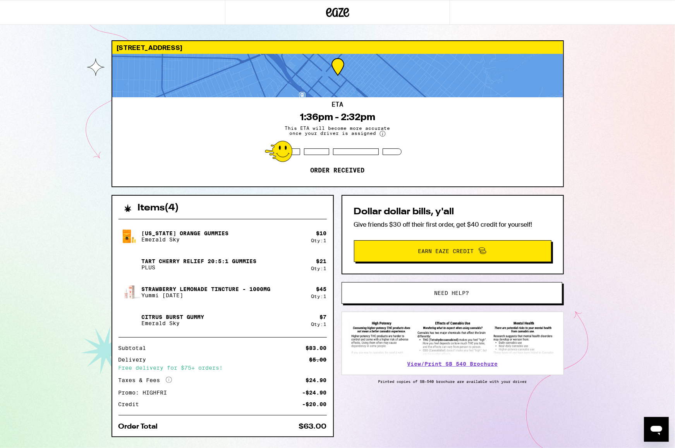
drag, startPoint x: 549, startPoint y: 1, endPoint x: 628, endPoint y: 351, distance: 359.0
click at [602, 351] on div "353 E Tujunga Ave Burbank 91502 ETA 1:36pm - 2:32pm This ETA will become more a…" at bounding box center [337, 234] width 675 height 468
click at [602, 101] on div "353 E Tujunga Ave Burbank 91502 ETA 1:36pm - 2:32pm This ETA will become more a…" at bounding box center [337, 234] width 675 height 468
click at [602, 89] on div "353 E Tujunga Ave Burbank 91502 ETA 1:36pm - 2:32pm This ETA will become more a…" at bounding box center [337, 234] width 675 height 468
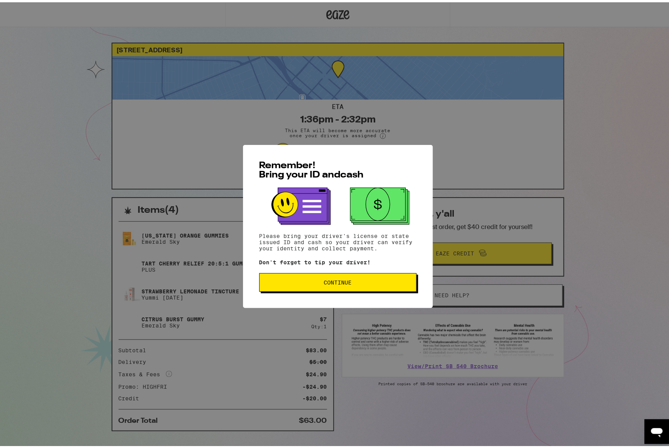
click at [372, 277] on button "Continue" at bounding box center [337, 280] width 157 height 19
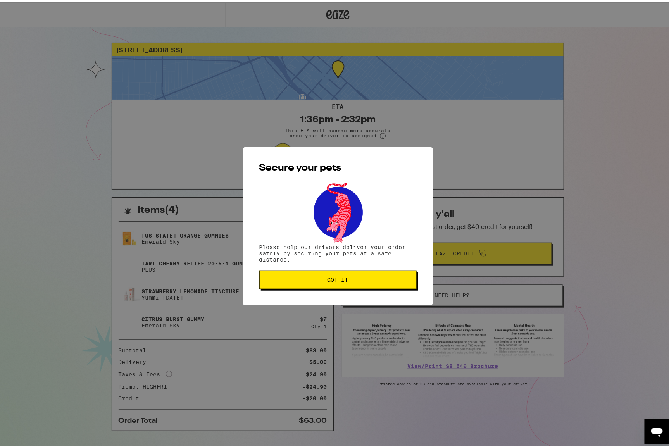
click at [373, 282] on button "Got it" at bounding box center [337, 277] width 157 height 19
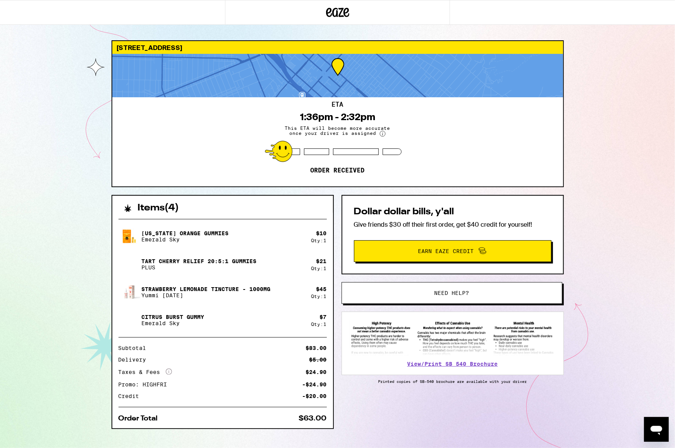
click at [622, 62] on div "353 E Tujunga Ave Burbank 91502 ETA 1:36pm - 2:32pm This ETA will become more a…" at bounding box center [337, 230] width 675 height 460
click at [631, 52] on div "353 E Tujunga Ave Burbank 91502 ETA 1:36pm - 2:32pm This ETA will become more a…" at bounding box center [337, 230] width 675 height 460
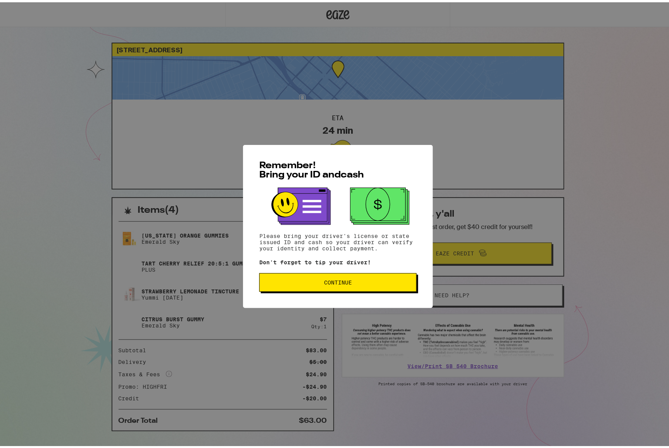
click at [365, 281] on span "Continue" at bounding box center [338, 279] width 144 height 5
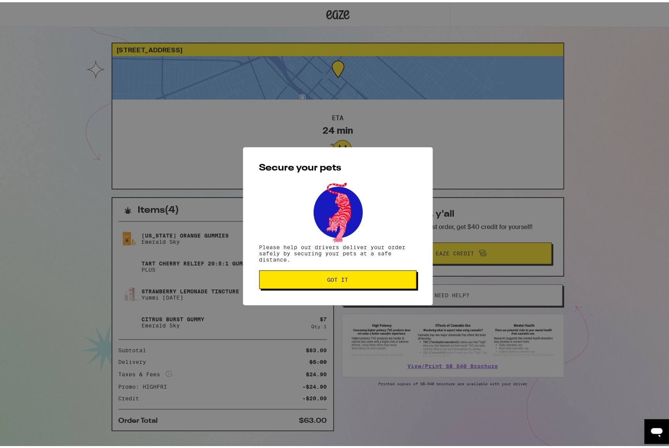
drag, startPoint x: 386, startPoint y: 271, endPoint x: 432, endPoint y: 248, distance: 51.5
click at [385, 271] on button "Got it" at bounding box center [337, 277] width 157 height 19
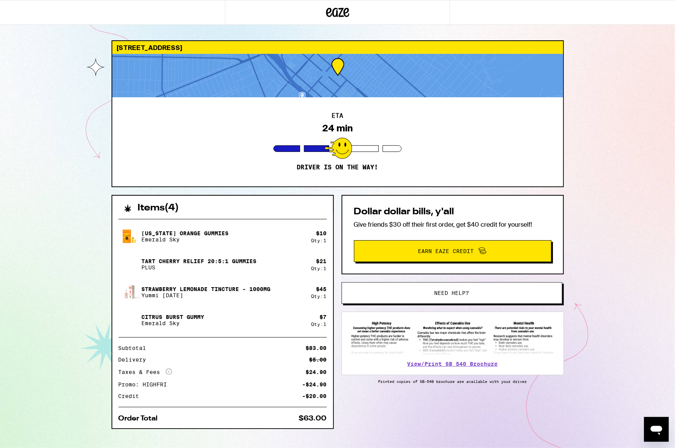
click at [641, 54] on div "353 E Tujunga Ave Burbank 91502 ETA 24 min Driver is on the way! Items ( 4 ) Ca…" at bounding box center [337, 230] width 675 height 460
drag, startPoint x: 644, startPoint y: 43, endPoint x: 648, endPoint y: 45, distance: 4.5
click at [644, 43] on div "353 E Tujunga Ave Burbank 91502 ETA 24 min Driver is on the way! Items ( 4 ) Ca…" at bounding box center [337, 230] width 675 height 460
click at [647, 40] on div "353 E Tujunga Ave Burbank 91502 ETA 21 min Driver is on the way! Items ( 4 ) Ca…" at bounding box center [337, 230] width 675 height 460
click at [645, 37] on div "353 E Tujunga Ave Burbank 91502 ETA 21 min Driver is on the way! Items ( 4 ) Ca…" at bounding box center [337, 230] width 675 height 460
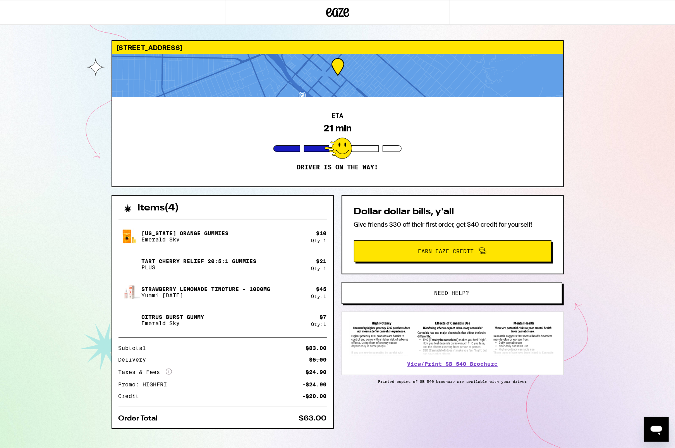
click at [628, 40] on div "353 E Tujunga Ave Burbank 91502 ETA 21 min Driver is on the way! Items ( 4 ) Ca…" at bounding box center [337, 230] width 675 height 460
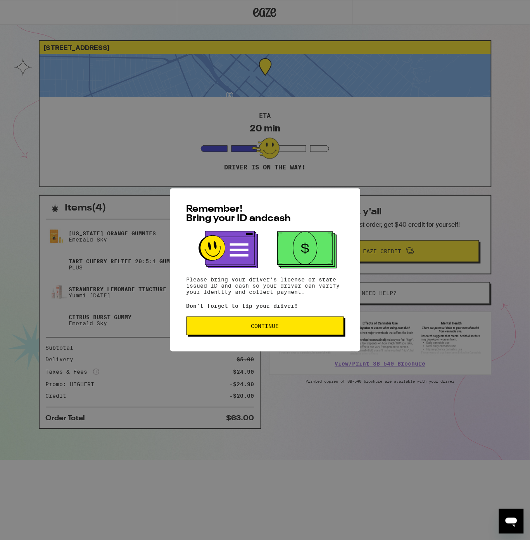
click at [275, 325] on span "Continue" at bounding box center [265, 325] width 28 height 5
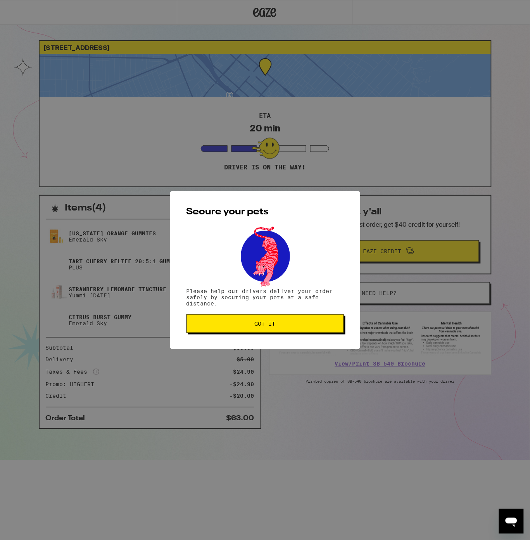
click at [222, 328] on button "Got it" at bounding box center [264, 323] width 157 height 19
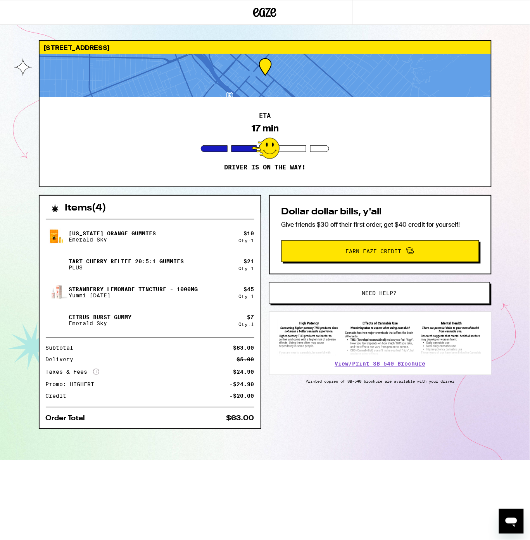
click at [514, 71] on div "[STREET_ADDRESS] 17 min Driver is on the way! Items ( 4 ) [US_STATE] Orange Gum…" at bounding box center [265, 230] width 530 height 460
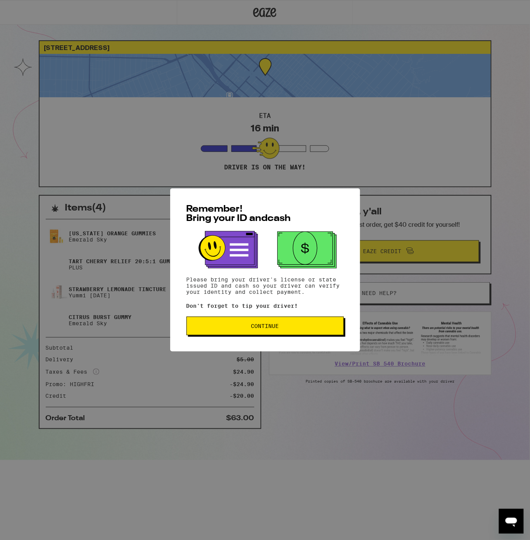
click at [283, 320] on button "Continue" at bounding box center [264, 325] width 157 height 19
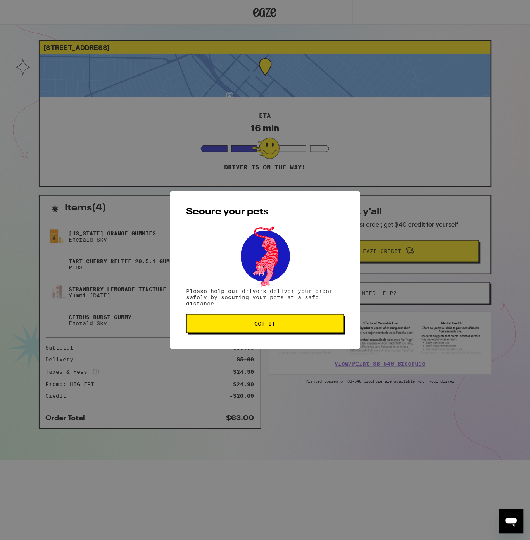
click at [268, 325] on span "Got it" at bounding box center [264, 323] width 21 height 5
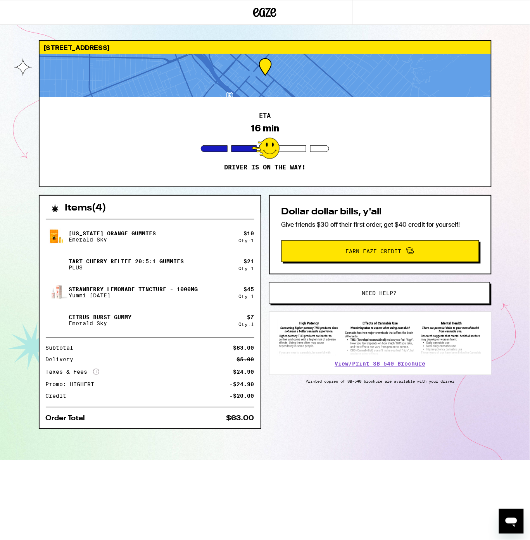
click at [26, 124] on div "[STREET_ADDRESS] 16 min Driver is on the way! Items ( 4 ) [US_STATE] Orange Gum…" at bounding box center [265, 230] width 530 height 460
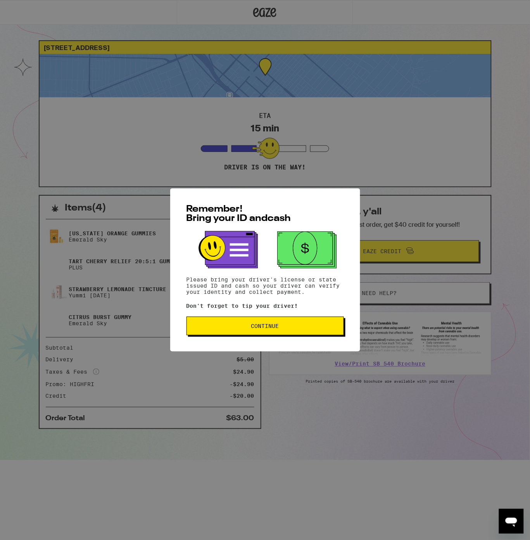
click at [285, 322] on button "Continue" at bounding box center [264, 325] width 157 height 19
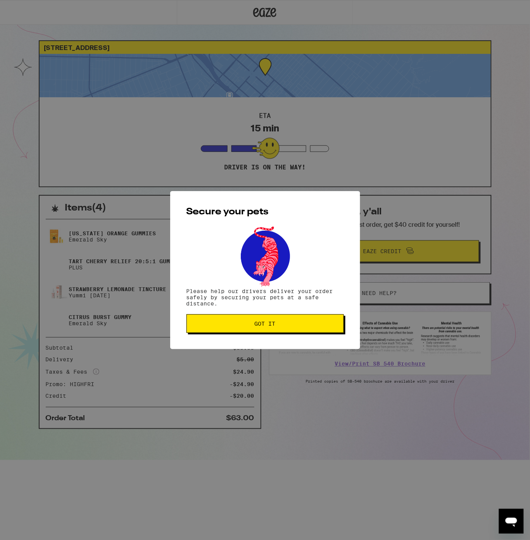
click at [285, 322] on span "Got it" at bounding box center [265, 323] width 144 height 5
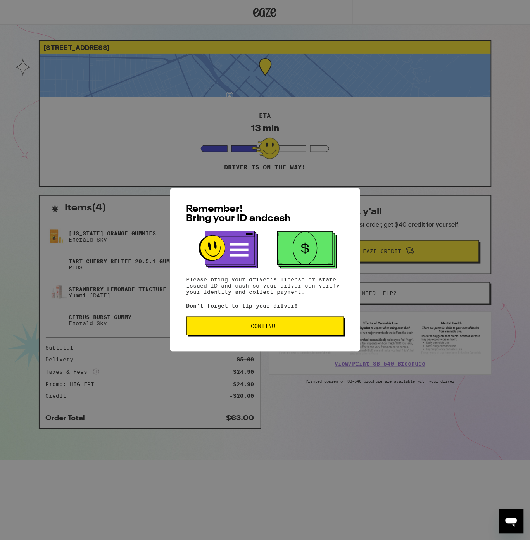
click at [245, 326] on span "Continue" at bounding box center [265, 325] width 144 height 5
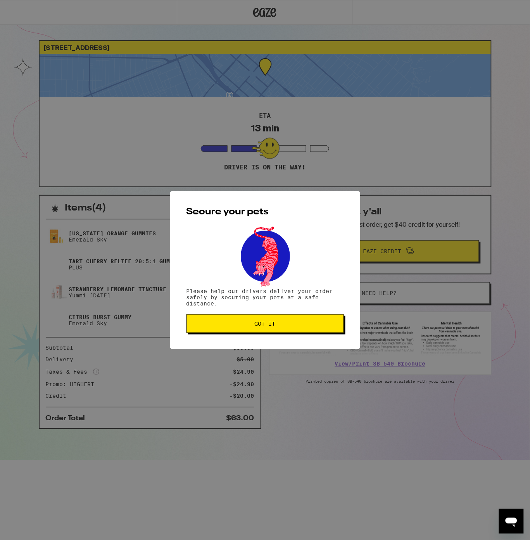
click at [244, 326] on span "Got it" at bounding box center [265, 323] width 144 height 5
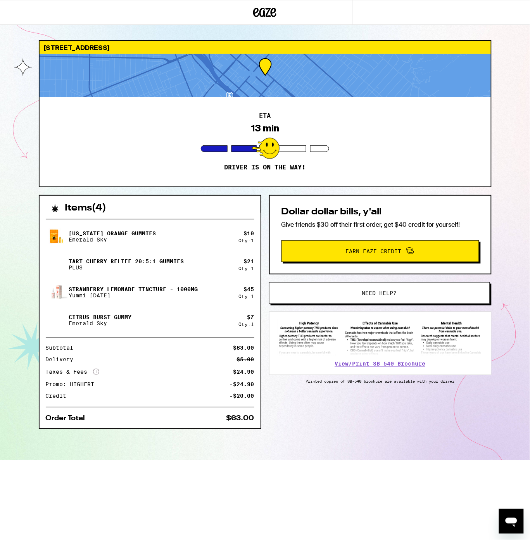
click at [192, 74] on div at bounding box center [265, 75] width 451 height 43
click at [270, 93] on div at bounding box center [265, 75] width 451 height 43
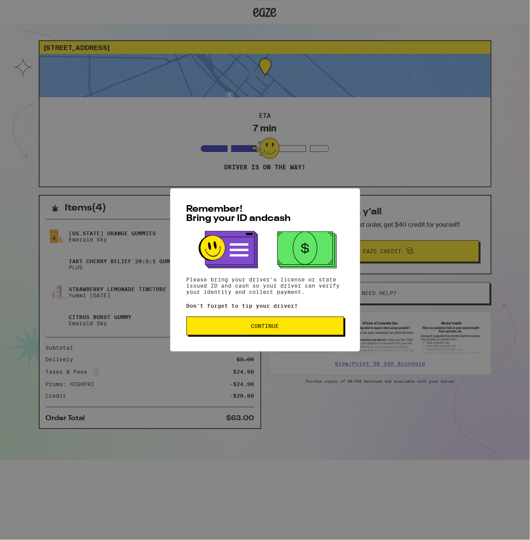
click at [271, 328] on span "Continue" at bounding box center [265, 325] width 28 height 5
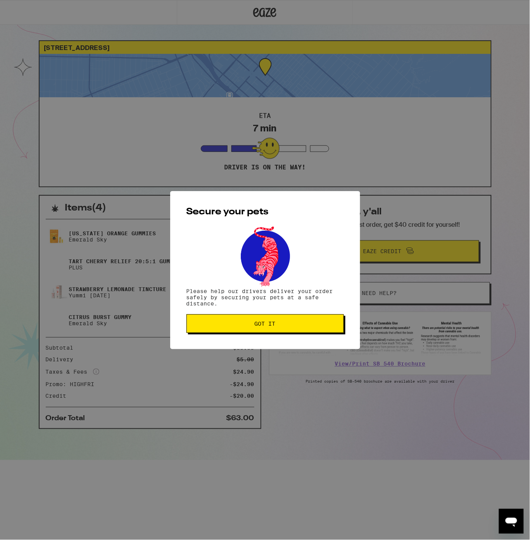
click at [268, 326] on span "Got it" at bounding box center [264, 323] width 21 height 5
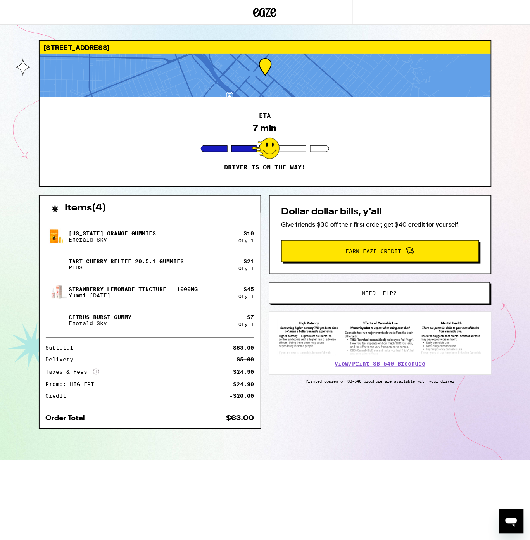
click at [511, 30] on div "[STREET_ADDRESS] 7 min Driver is on the way! Items ( 4 ) [US_STATE] Orange Gumm…" at bounding box center [265, 230] width 530 height 460
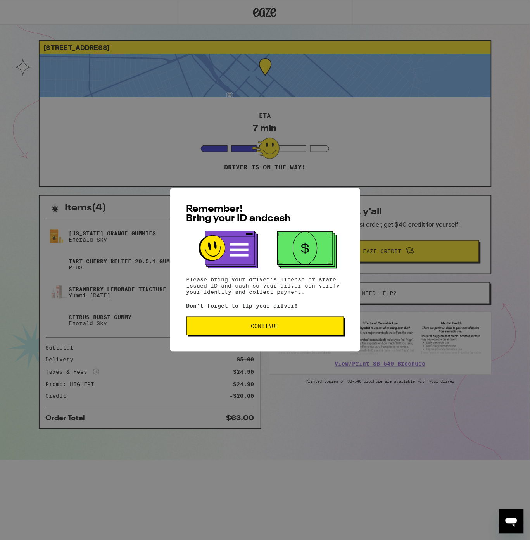
click at [311, 313] on div "Remember! Bring your ID and cash Please bring your driver's license or state is…" at bounding box center [265, 269] width 190 height 163
click at [311, 325] on span "Continue" at bounding box center [265, 325] width 144 height 5
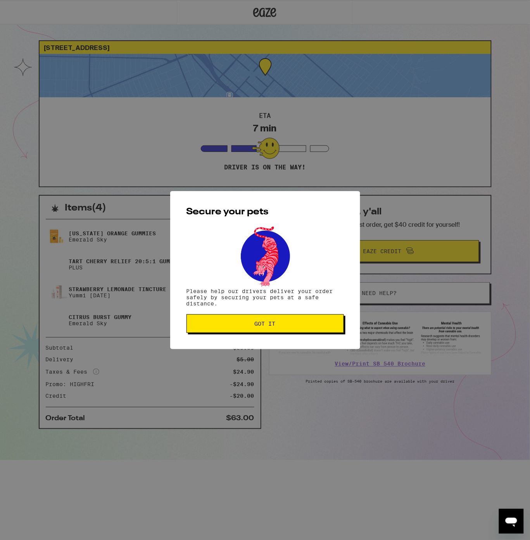
click at [302, 329] on button "Got it" at bounding box center [264, 323] width 157 height 19
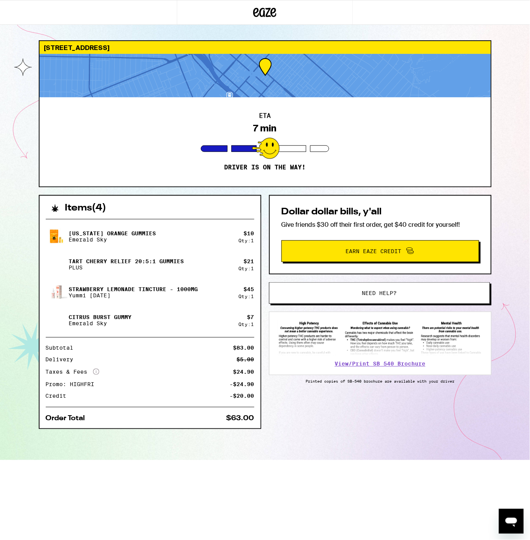
click at [506, 29] on div "[STREET_ADDRESS] 7 min Driver is on the way! Items ( 4 ) [US_STATE] Orange Gumm…" at bounding box center [265, 230] width 530 height 460
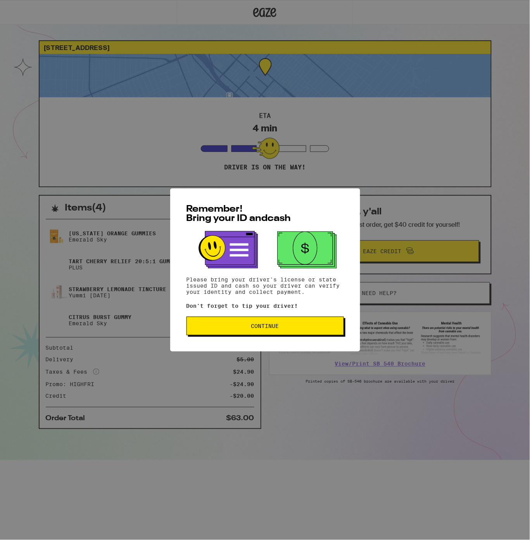
click at [284, 328] on span "Continue" at bounding box center [265, 325] width 144 height 5
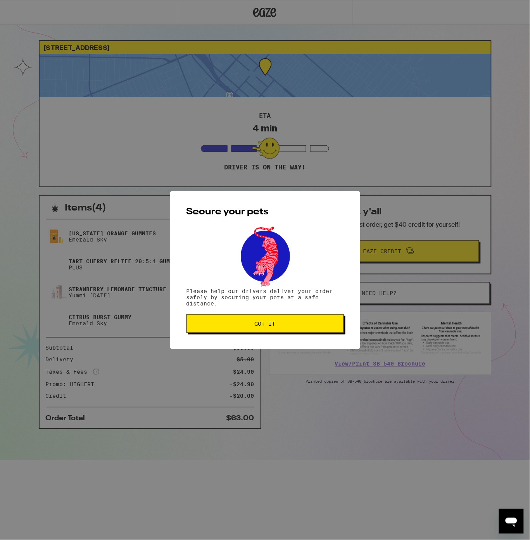
click at [282, 324] on span "Got it" at bounding box center [265, 323] width 144 height 5
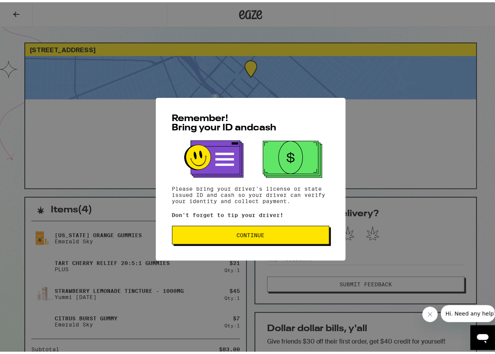
click at [242, 233] on span "Continue" at bounding box center [251, 232] width 28 height 5
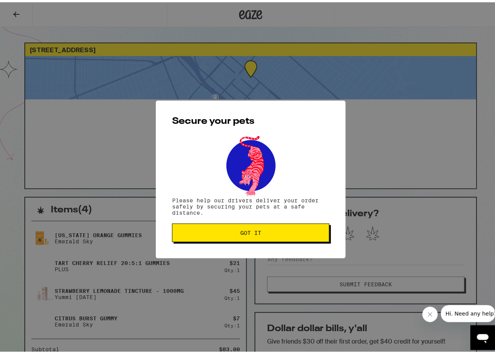
click at [249, 229] on span "Got it" at bounding box center [250, 230] width 21 height 5
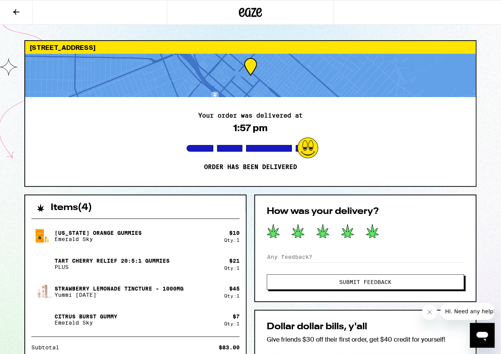
click at [374, 233] on icon at bounding box center [372, 232] width 12 height 14
click at [401, 281] on span "Submit Feedback" at bounding box center [365, 282] width 135 height 5
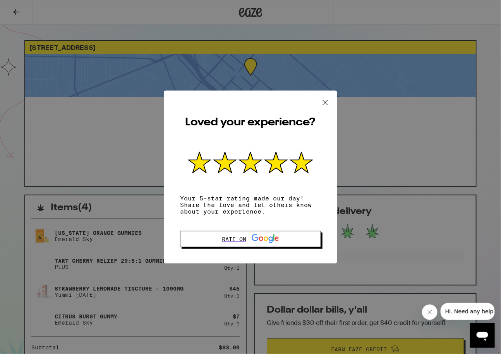
drag, startPoint x: 328, startPoint y: 103, endPoint x: 314, endPoint y: 110, distance: 15.3
click at [328, 103] on icon at bounding box center [326, 103] width 12 height 12
